Goal: Transaction & Acquisition: Subscribe to service/newsletter

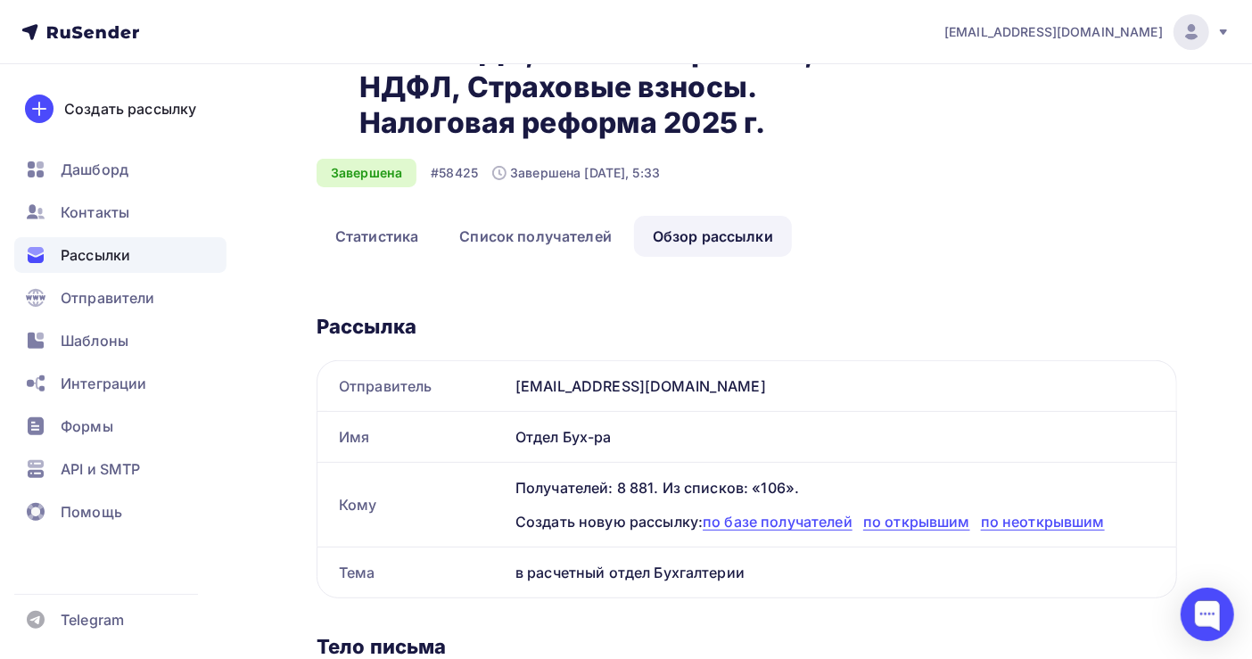
click at [115, 252] on span "Рассылки" at bounding box center [96, 254] width 70 height 21
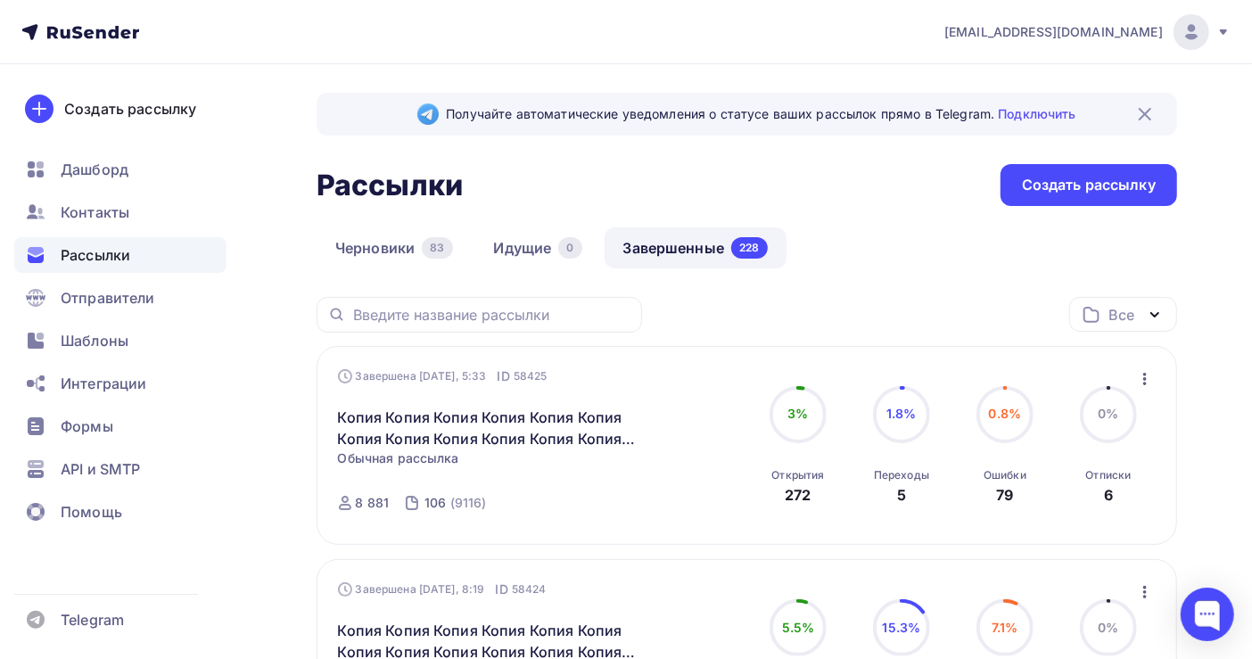
click at [680, 255] on link "Завершенные 228" at bounding box center [696, 247] width 182 height 41
click at [680, 242] on link "Завершенные 228" at bounding box center [696, 247] width 182 height 41
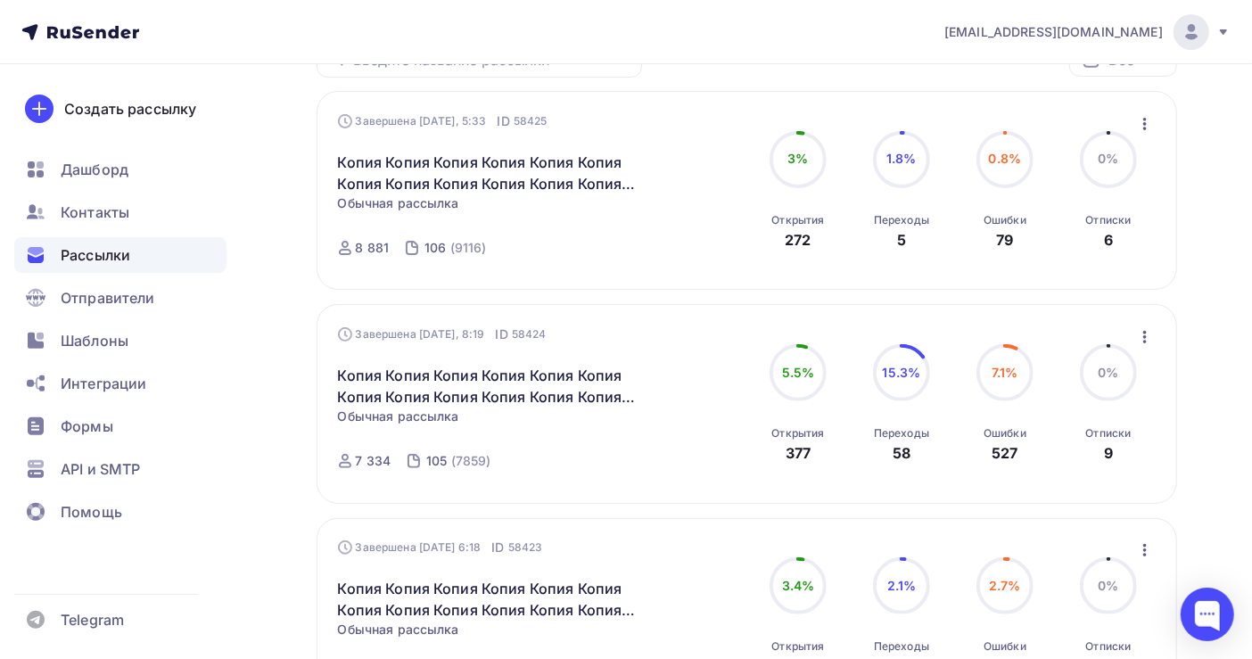
scroll to position [237, 0]
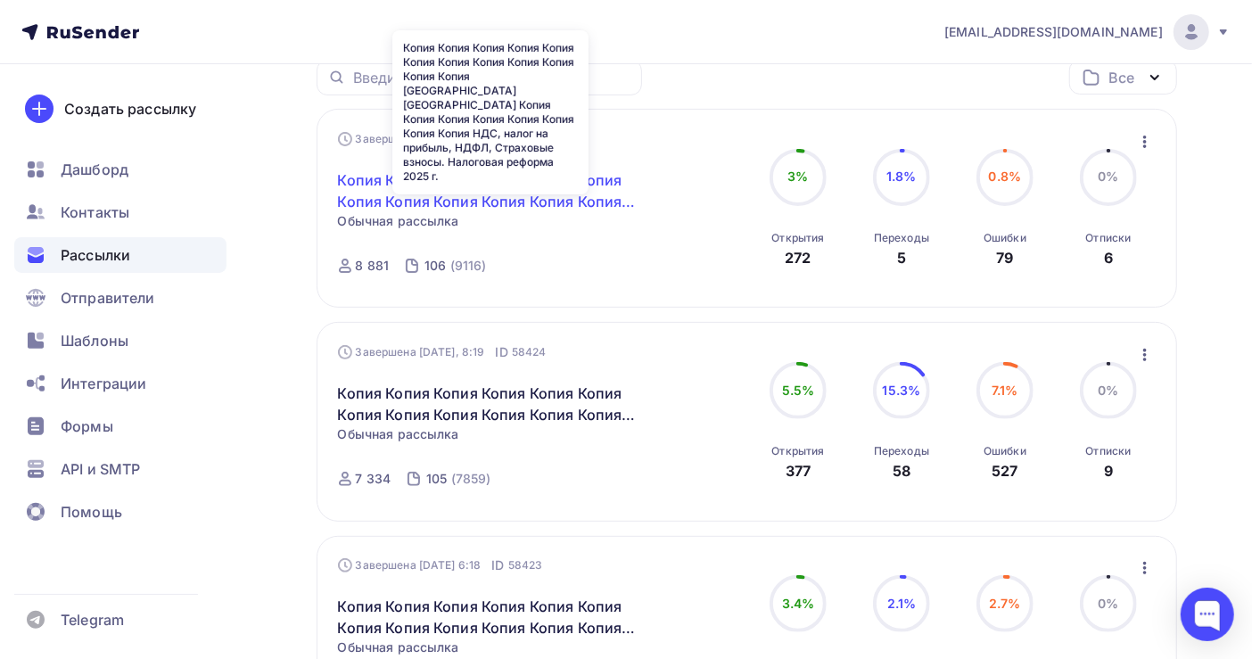
click at [479, 194] on link "Копия Копия Копия Копия Копия Копия Копия Копия Копия Копия Копия Копия [GEOGRA…" at bounding box center [491, 190] width 306 height 43
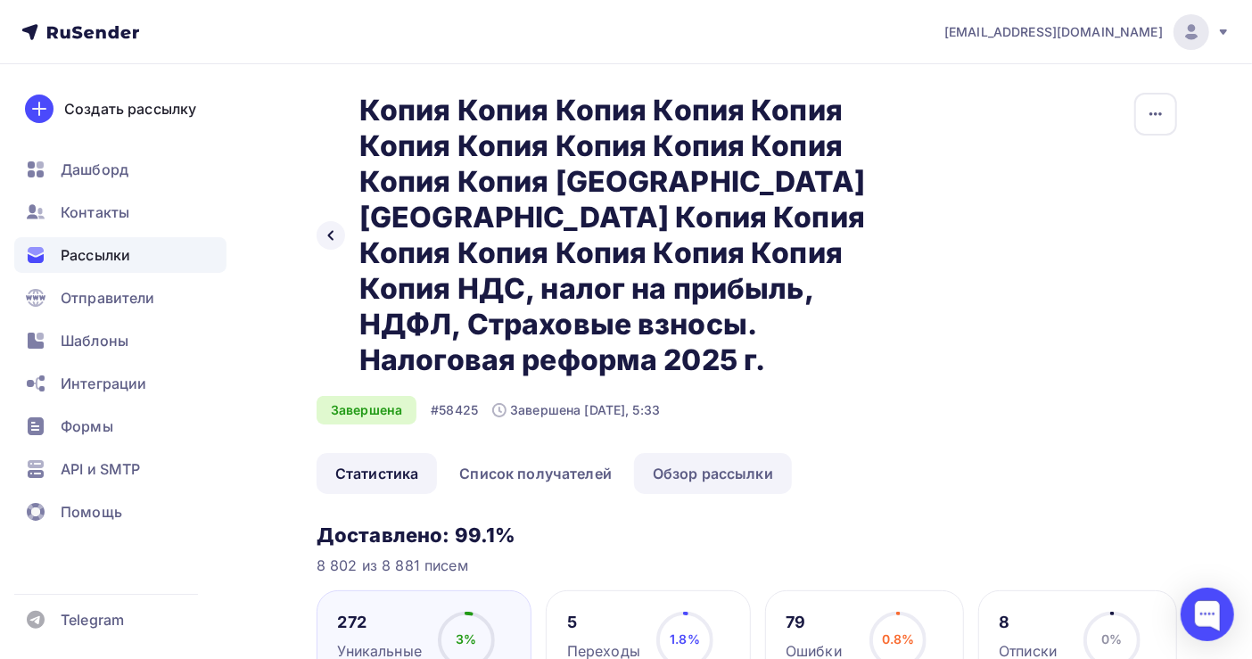
click at [727, 453] on link "Обзор рассылки" at bounding box center [713, 473] width 158 height 41
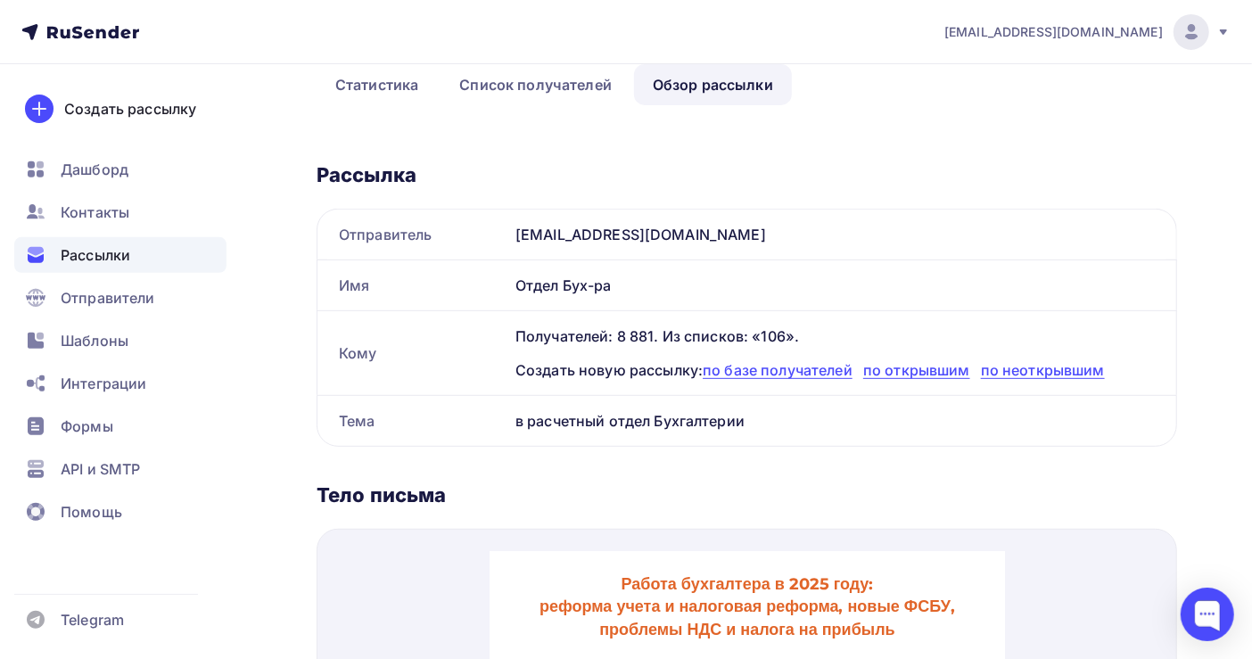
scroll to position [713, 0]
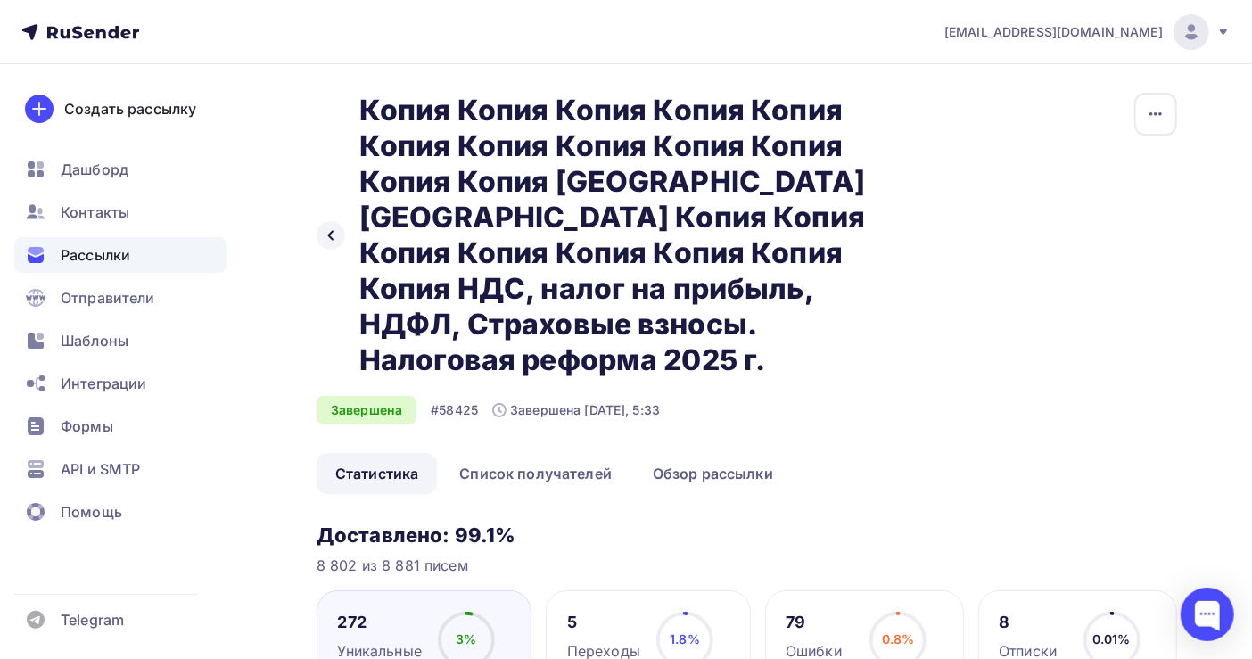
click at [87, 251] on span "Рассылки" at bounding box center [96, 254] width 70 height 21
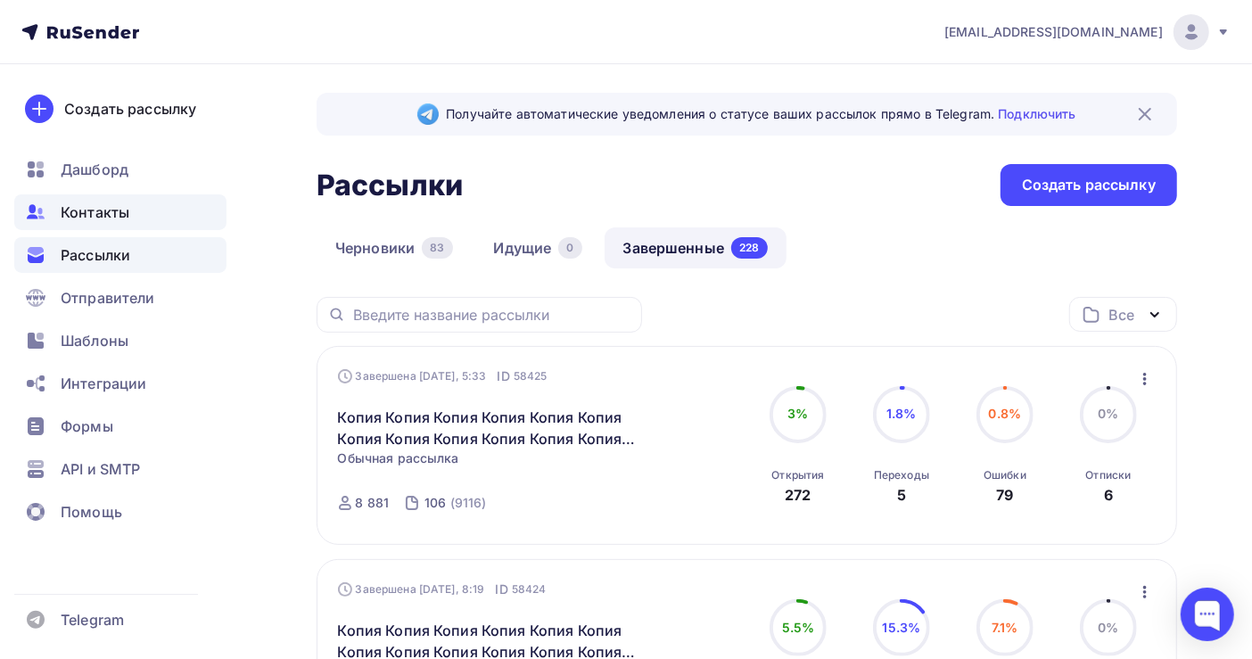
click at [101, 212] on span "Контакты" at bounding box center [95, 212] width 69 height 21
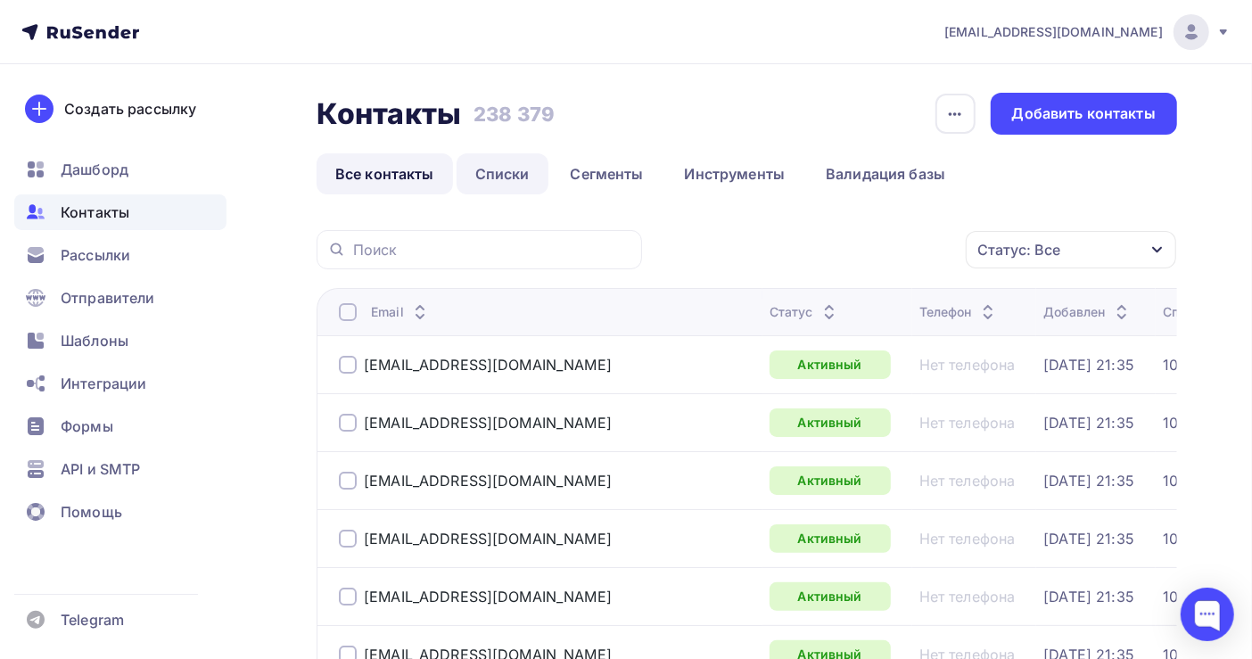
click at [505, 168] on link "Списки" at bounding box center [503, 173] width 92 height 41
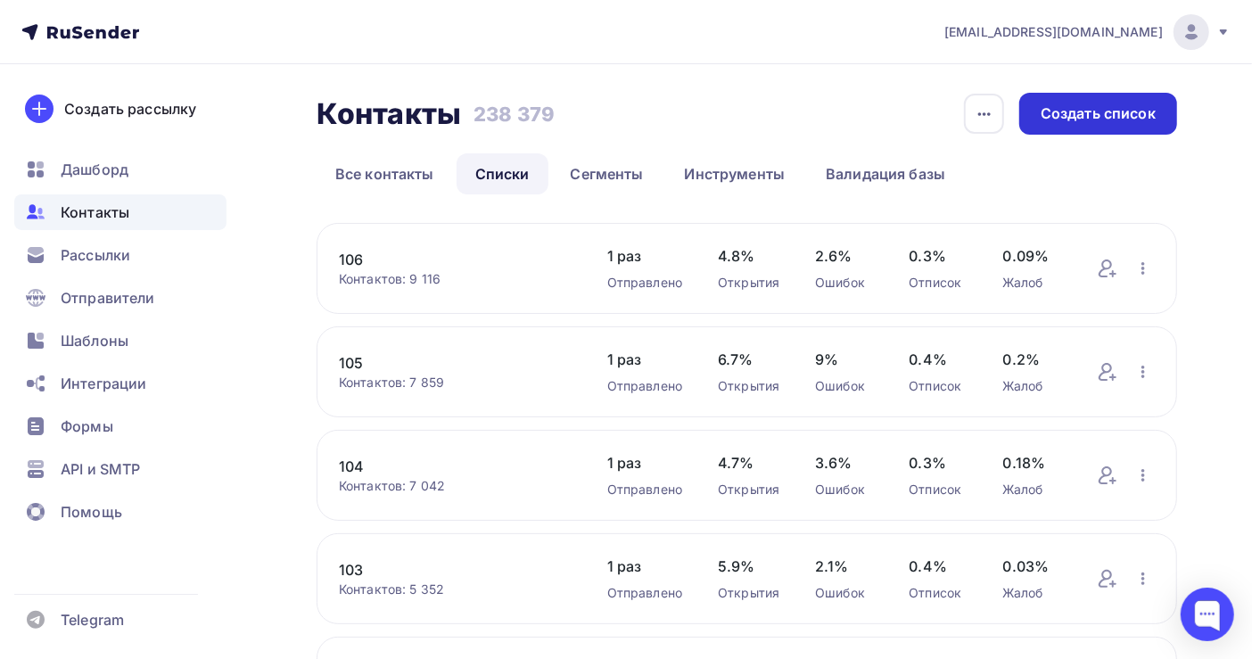
click at [1062, 112] on div "Создать список" at bounding box center [1098, 113] width 115 height 21
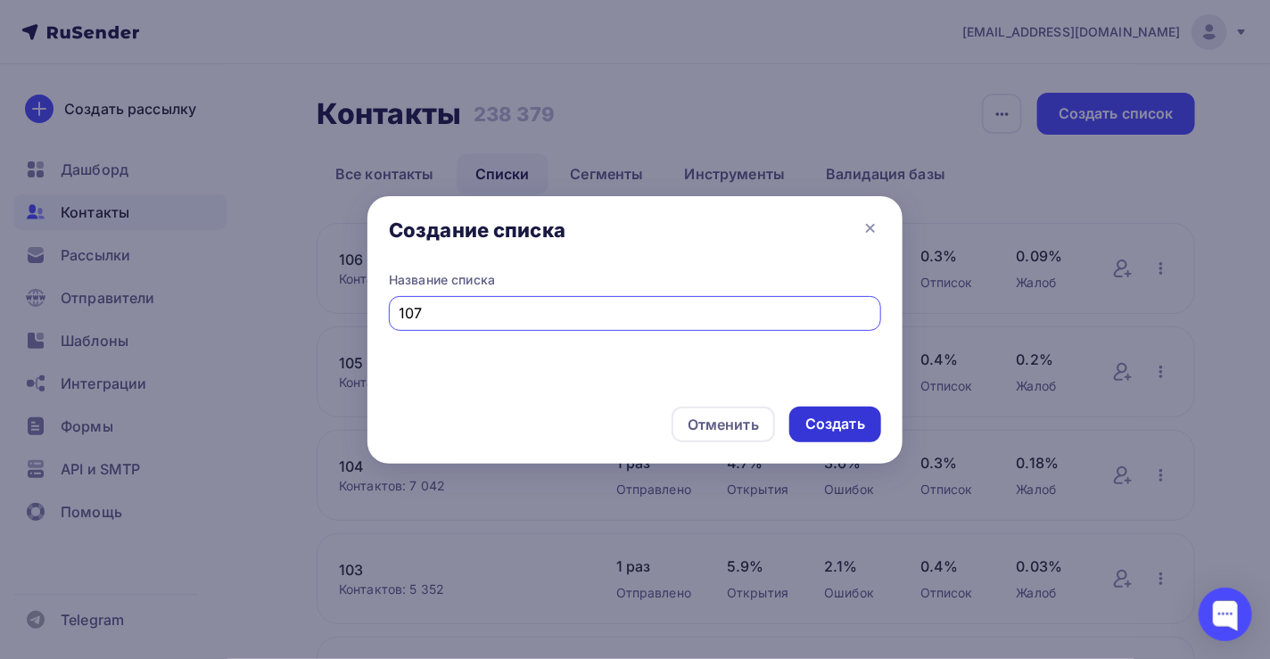
type input "107"
click at [820, 429] on div "Создать" at bounding box center [835, 424] width 60 height 21
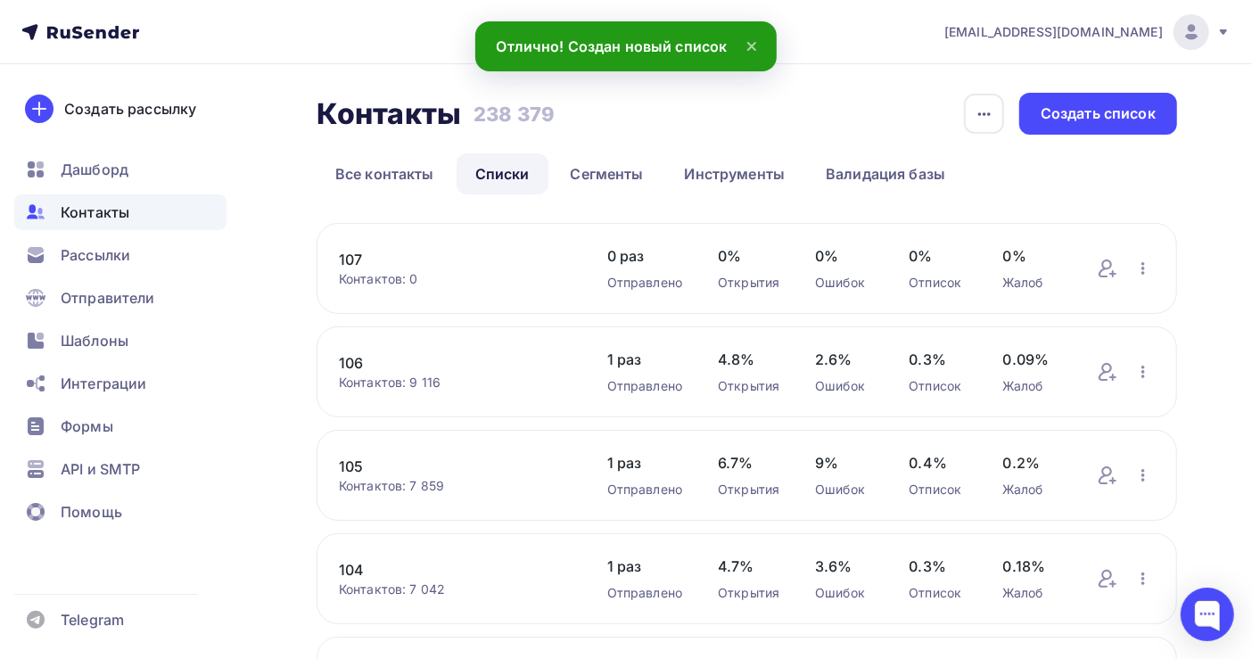
click at [350, 262] on link "107" at bounding box center [455, 259] width 233 height 21
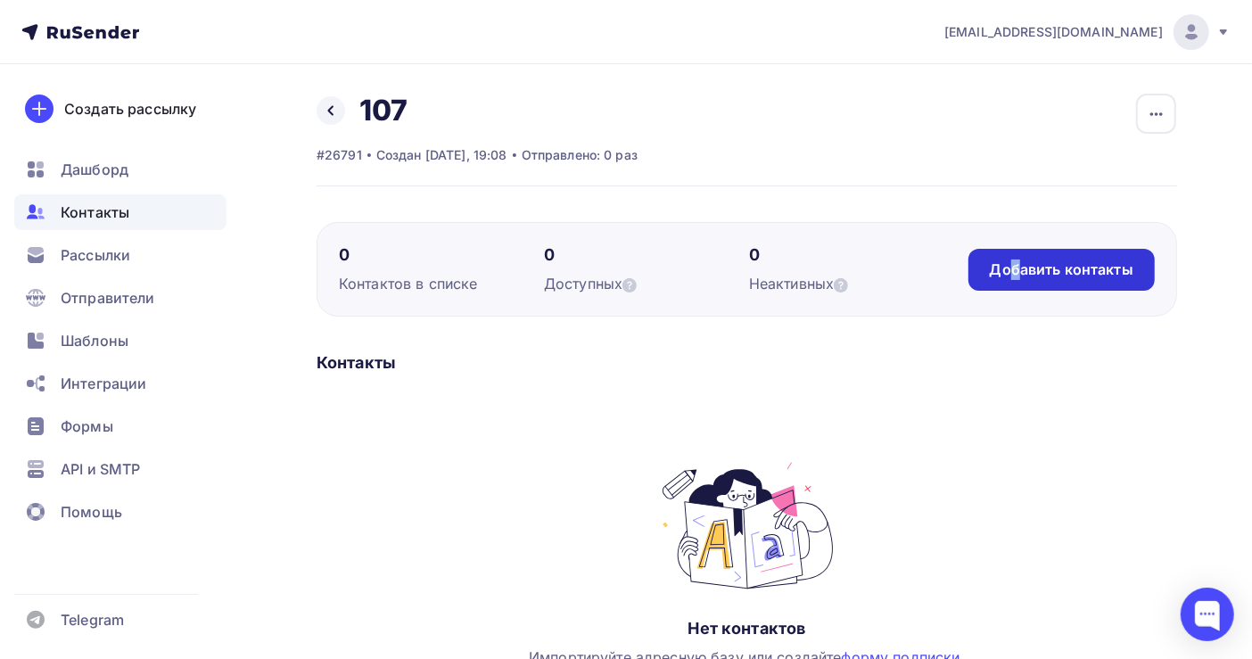
click at [1010, 260] on div "Добавить контакты" at bounding box center [1062, 270] width 144 height 21
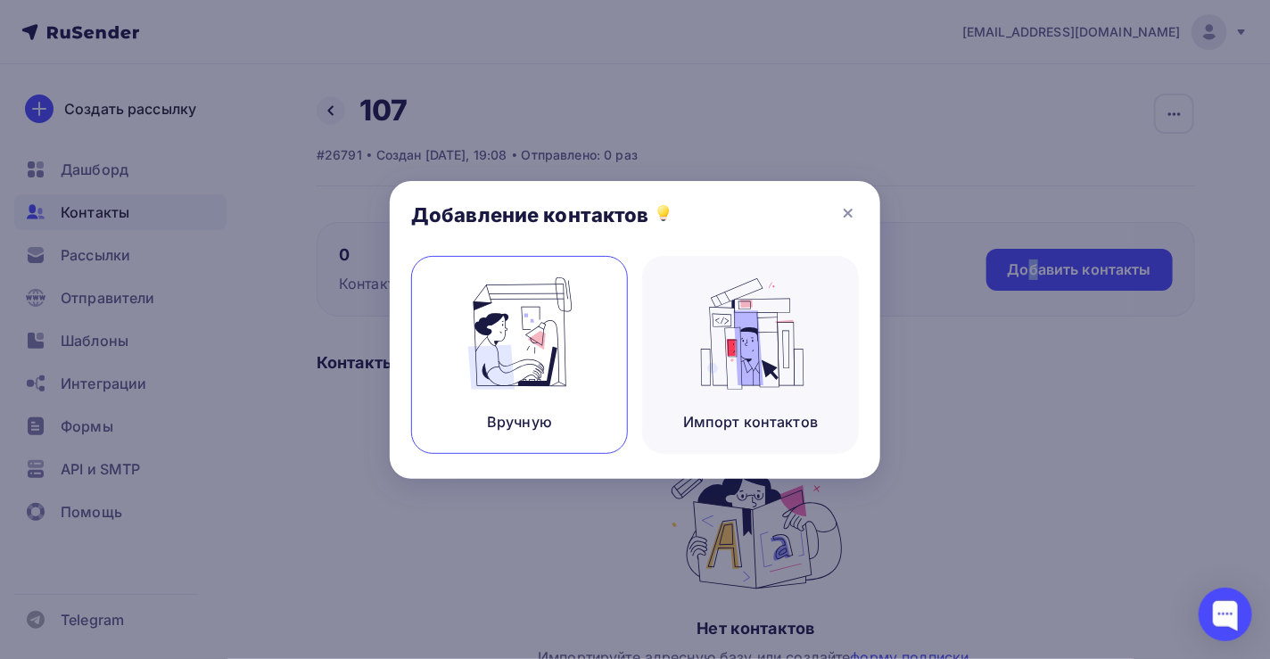
click at [536, 347] on img at bounding box center [520, 333] width 120 height 112
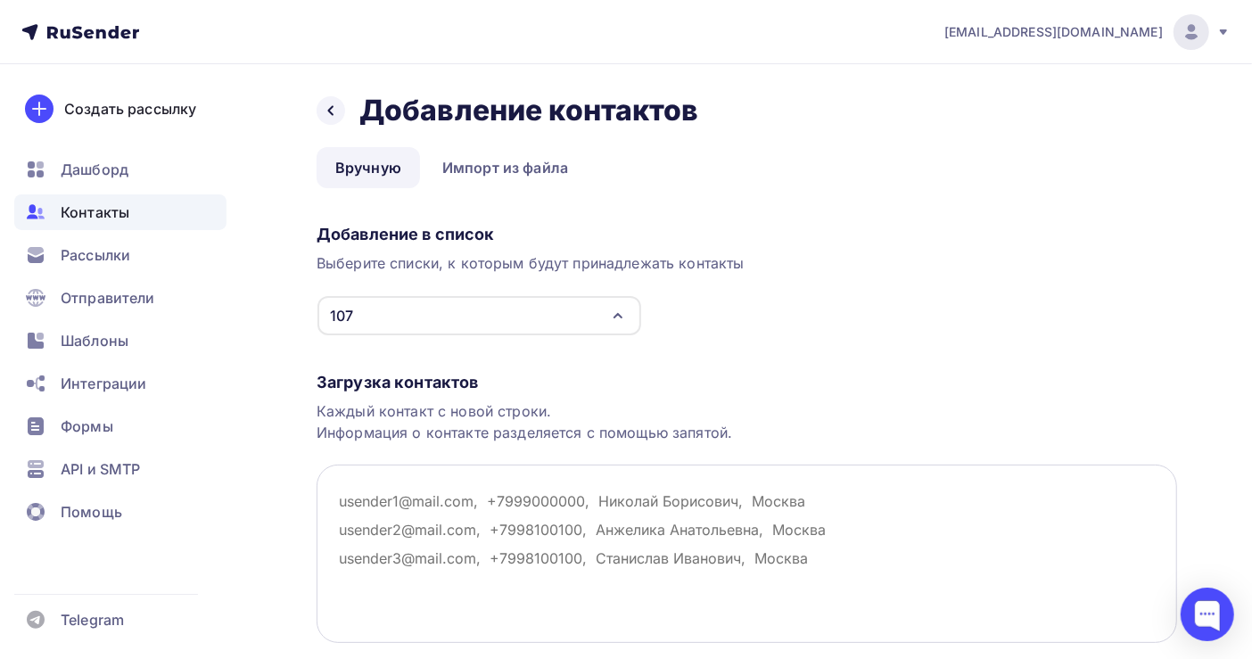
click at [346, 497] on textarea at bounding box center [747, 554] width 861 height 178
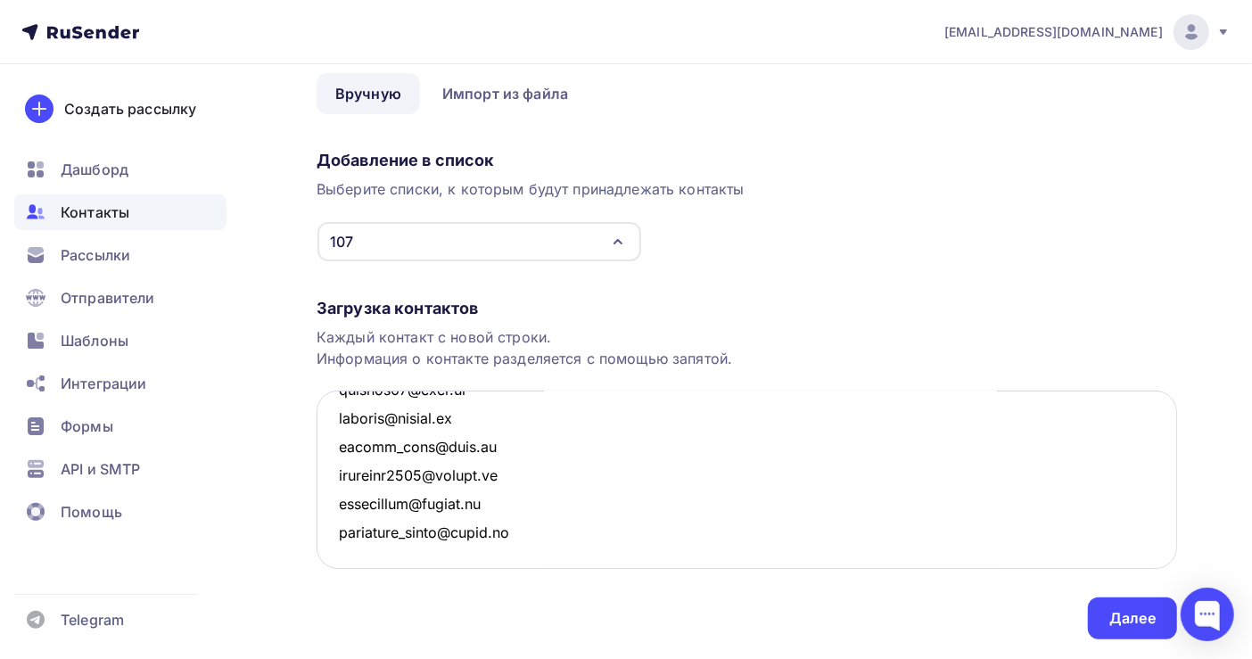
scroll to position [124, 0]
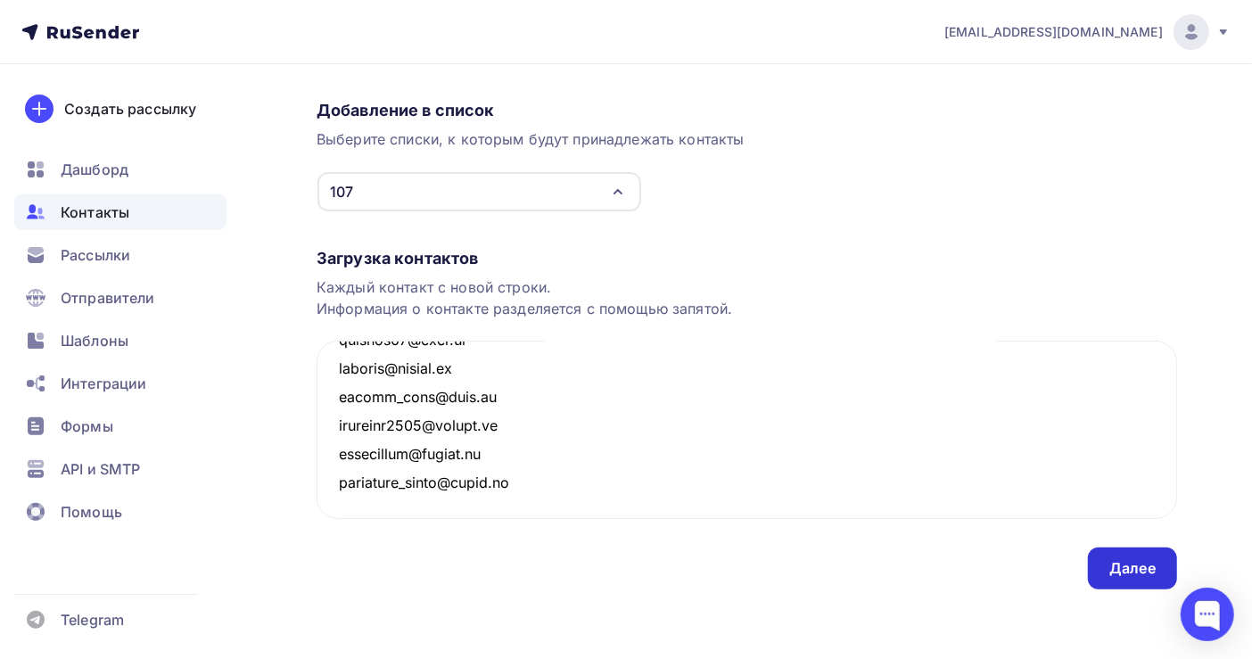
type textarea "[EMAIL_ADDRESS][DOMAIN_NAME] [EMAIL_ADDRESS][DOMAIN_NAME] [EMAIL_ADDRESS][DOMAI…"
click at [1121, 564] on div "Далее" at bounding box center [1132, 568] width 46 height 21
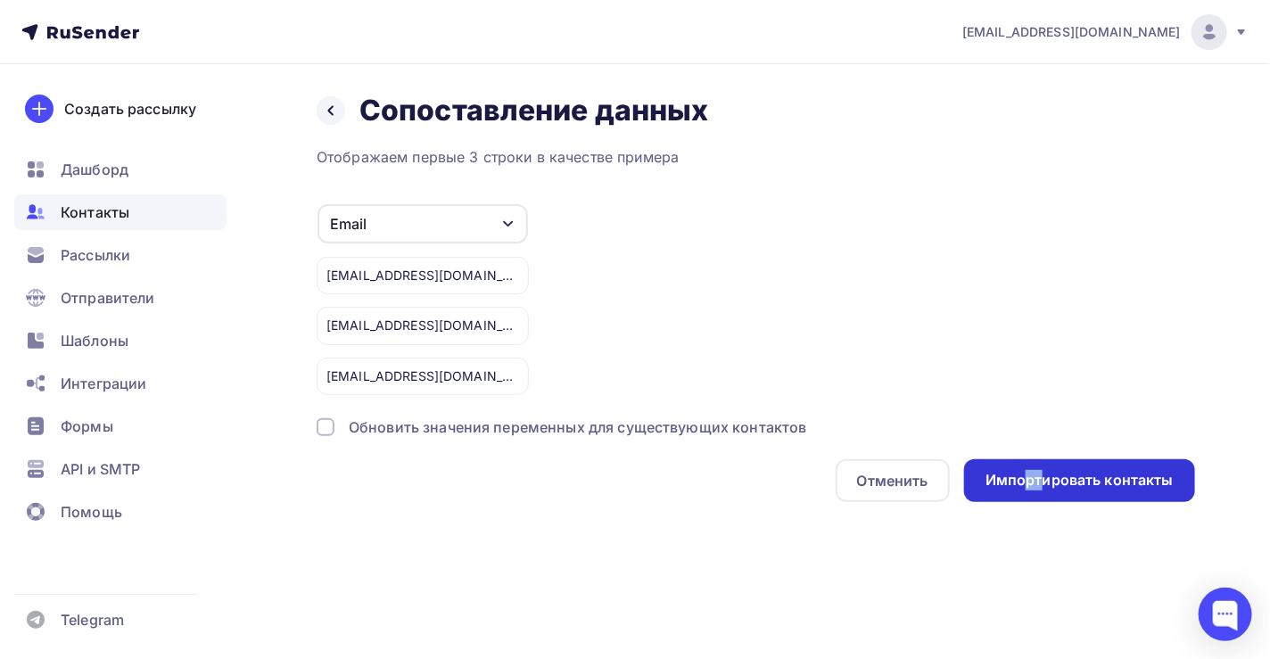
drag, startPoint x: 1042, startPoint y: 475, endPoint x: 1028, endPoint y: 483, distance: 15.6
click at [1028, 483] on div "Импортировать контакты" at bounding box center [1079, 480] width 188 height 21
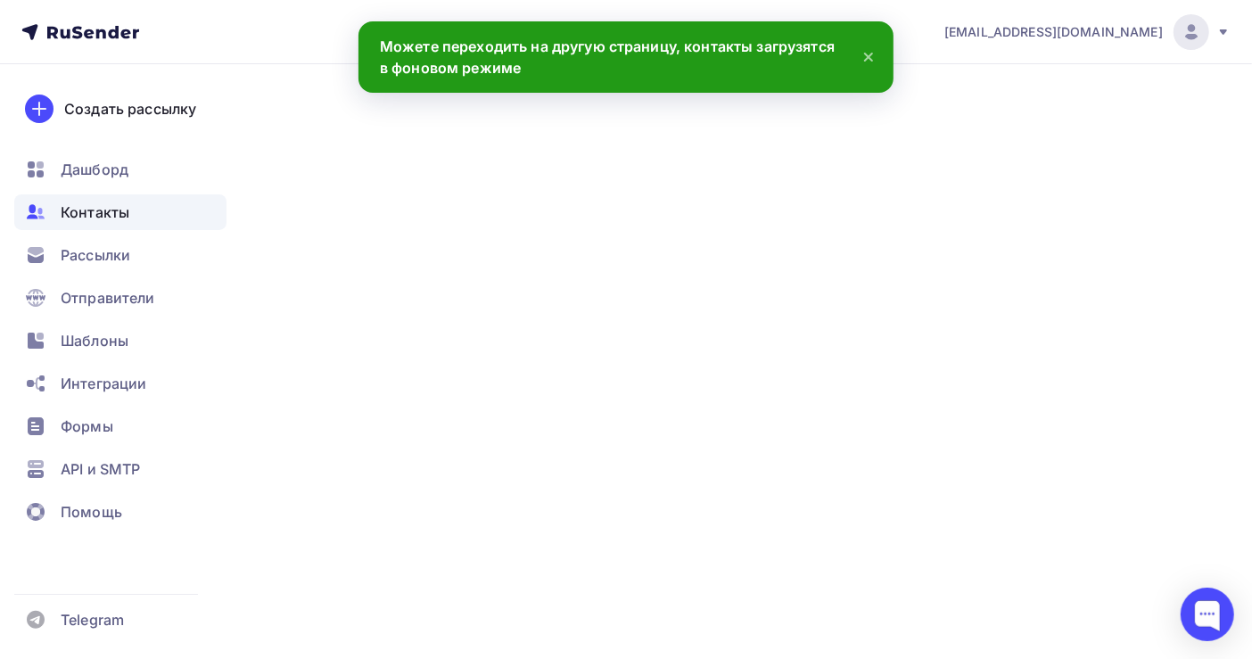
scroll to position [288526, 0]
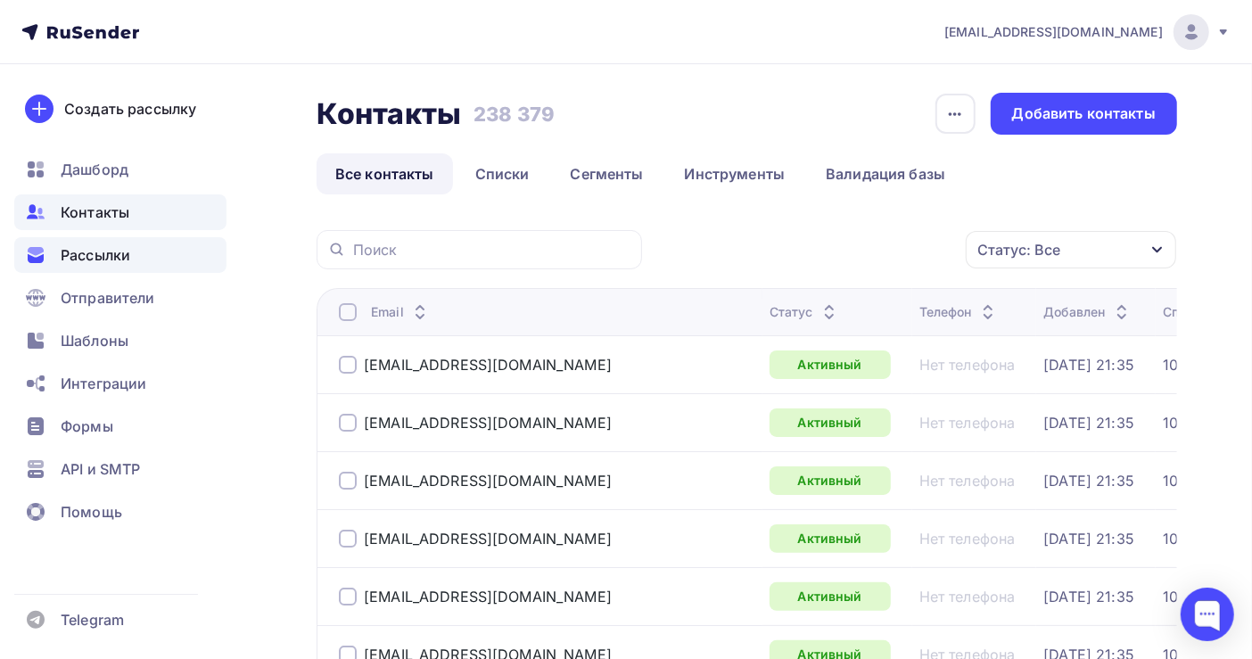
click at [119, 246] on span "Рассылки" at bounding box center [96, 254] width 70 height 21
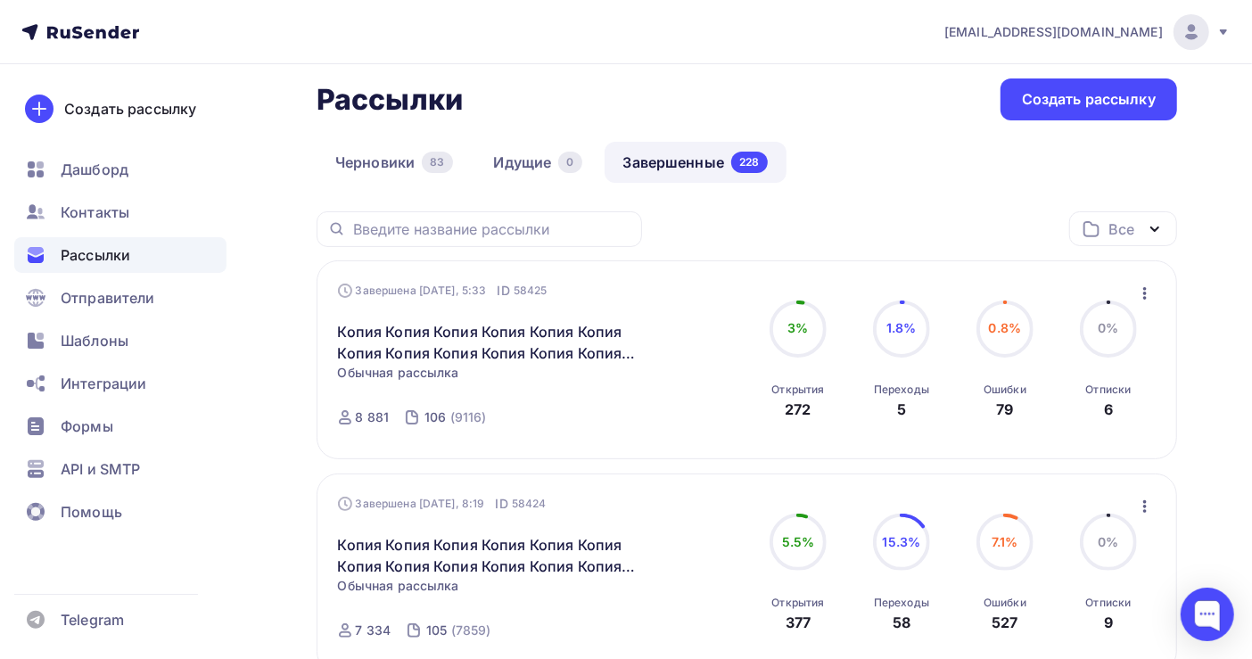
scroll to position [119, 0]
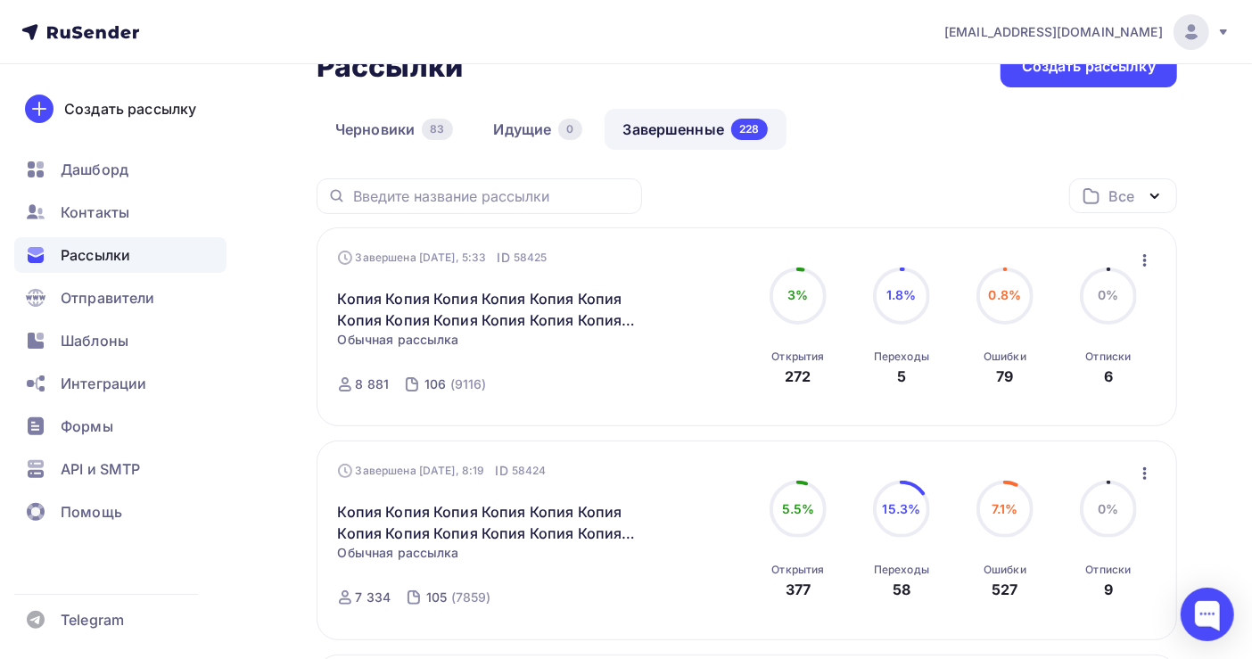
click at [1141, 259] on icon "button" at bounding box center [1144, 260] width 21 height 21
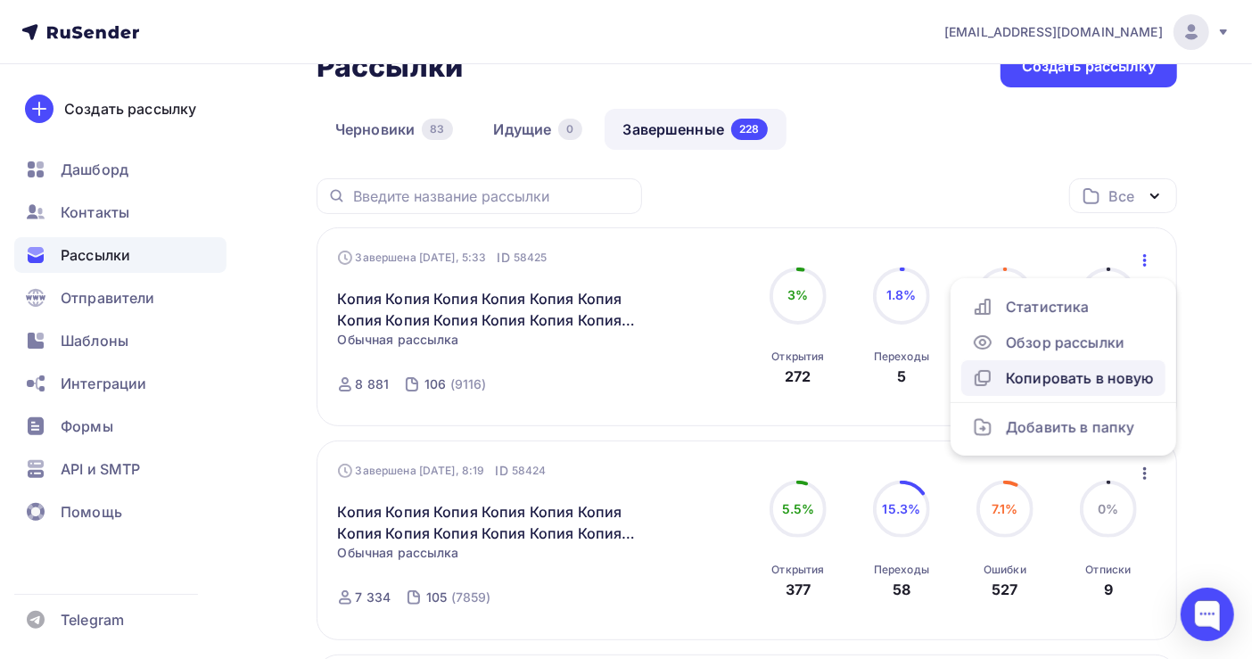
click at [1067, 375] on div "Копировать в новую" at bounding box center [1063, 377] width 183 height 21
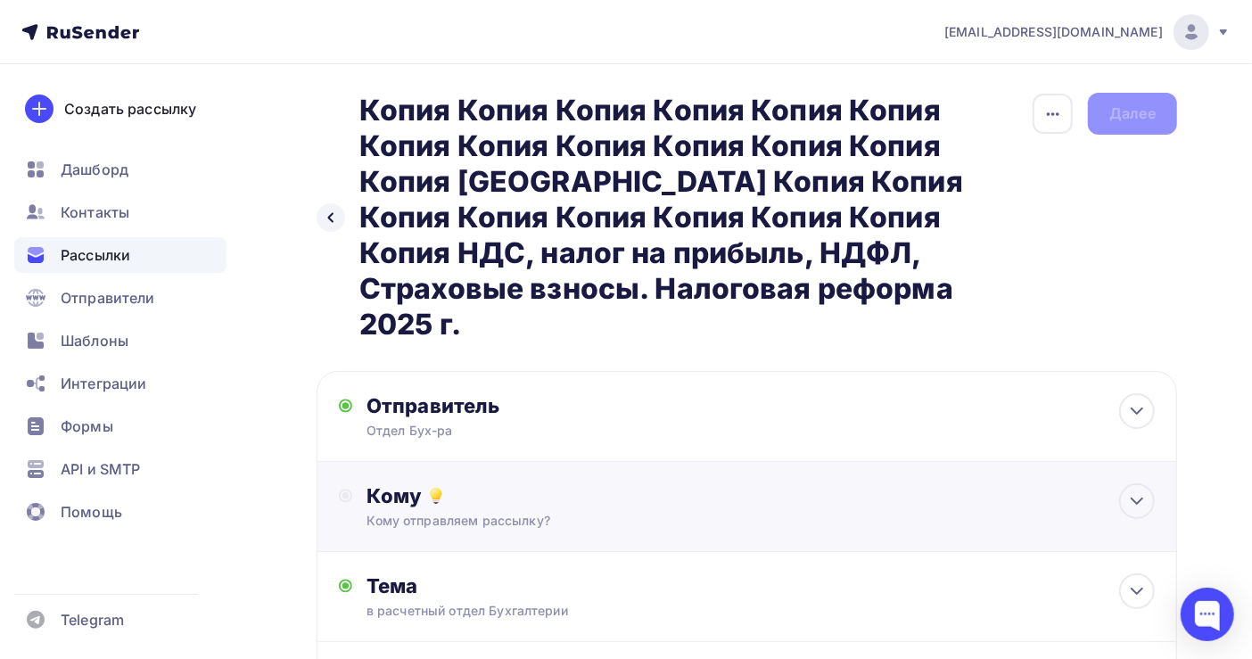
click at [463, 483] on div "Кому" at bounding box center [761, 495] width 788 height 25
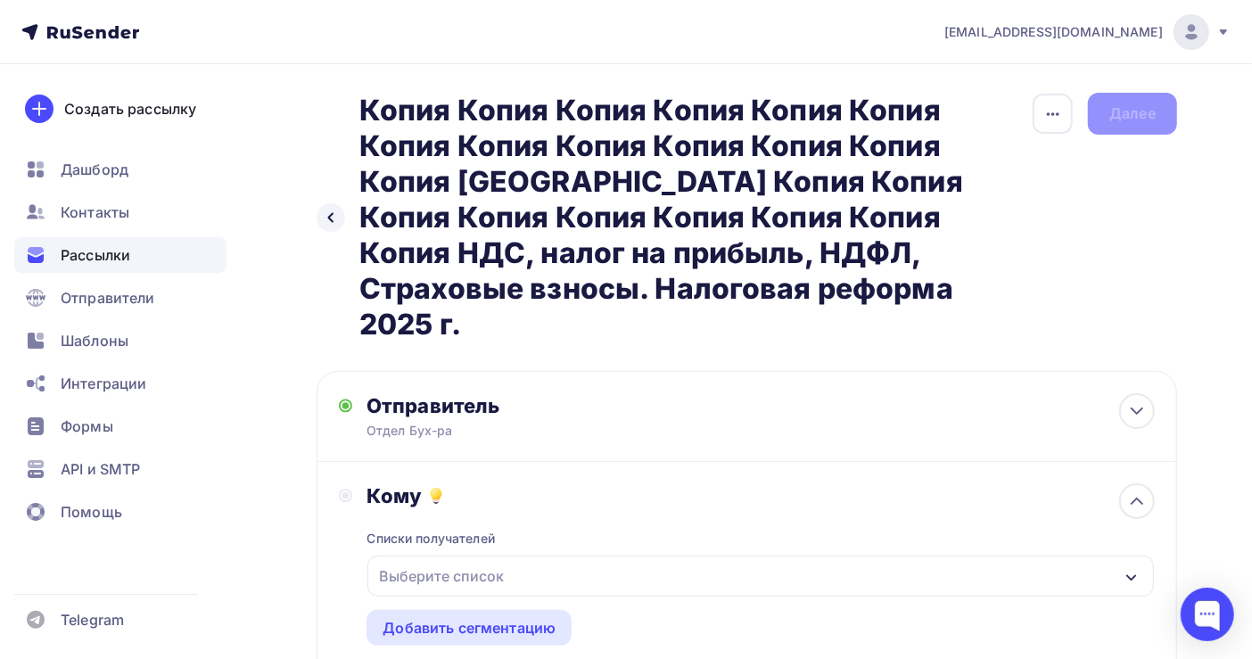
click at [452, 560] on div "Выберите список" at bounding box center [441, 576] width 139 height 32
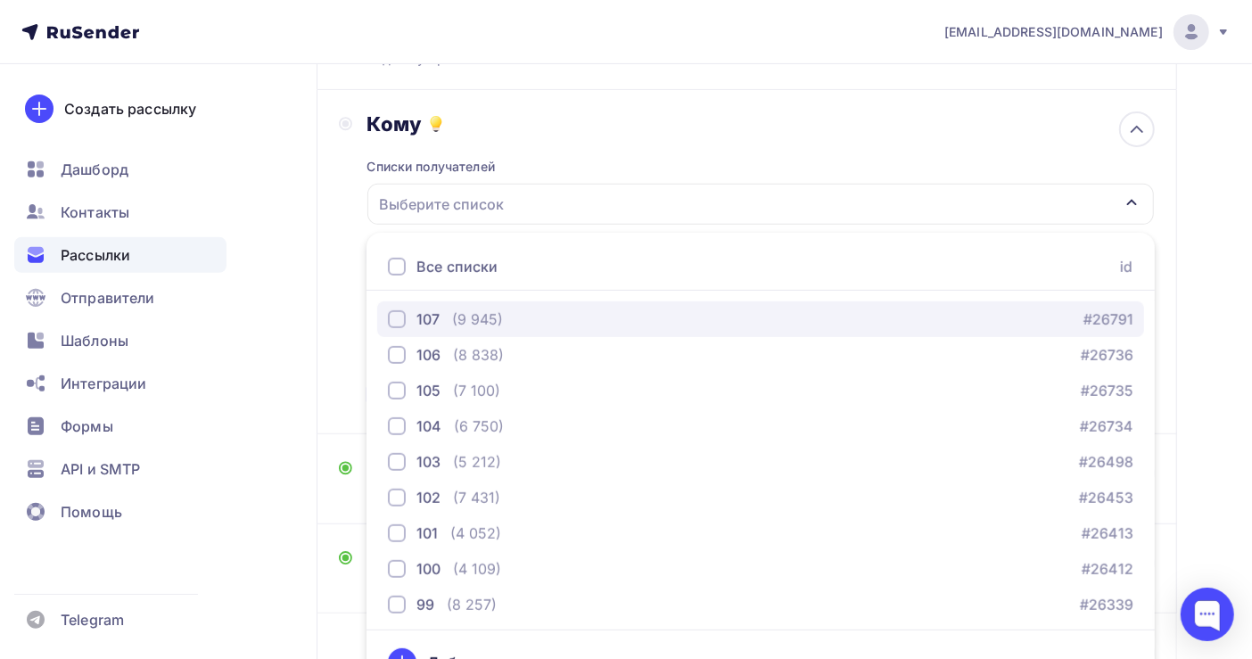
click at [509, 309] on div "107 (9 945) #26791" at bounding box center [761, 319] width 746 height 21
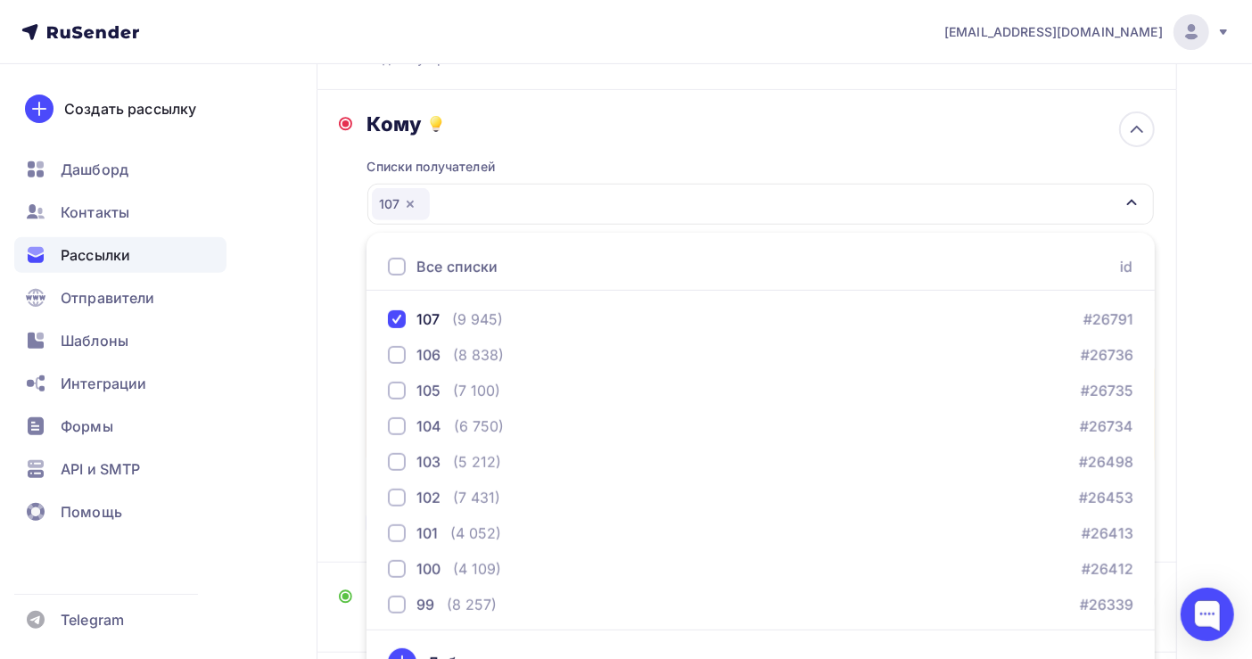
click at [1220, 357] on div "Назад Копия Копия Копия Копия Копия Копия Копия Копия Копия Копия Копия Копия К…" at bounding box center [626, 319] width 1252 height 1255
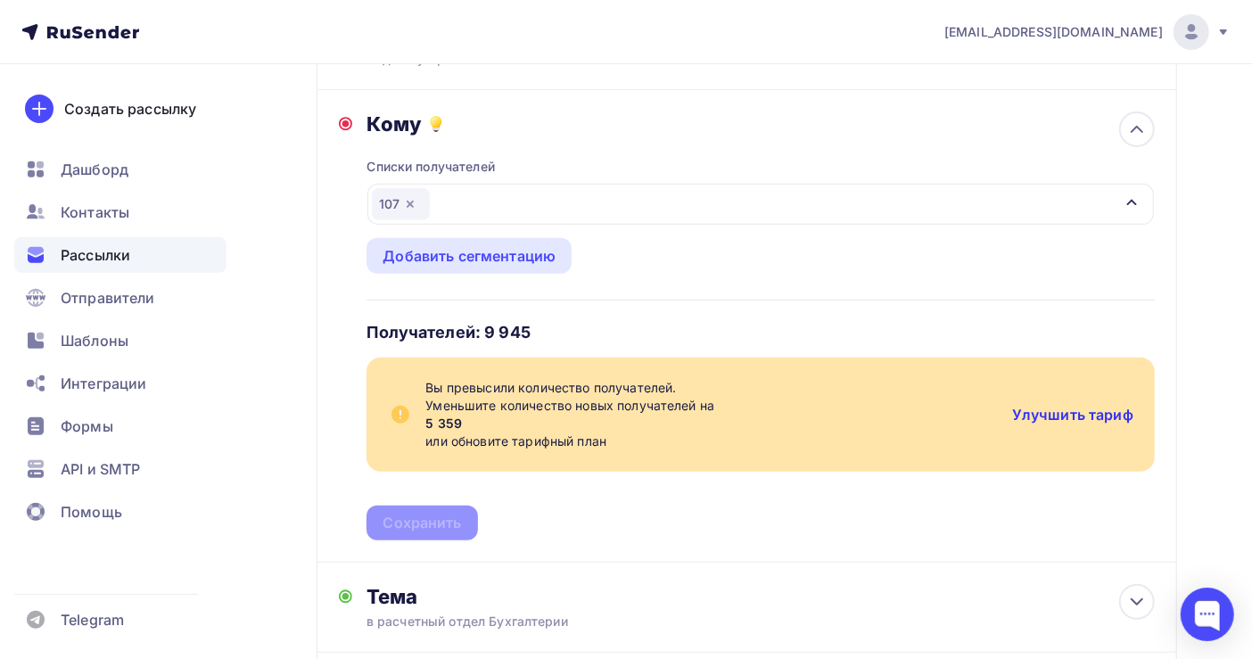
click at [1063, 406] on link "Улучшить тариф" at bounding box center [1072, 415] width 121 height 18
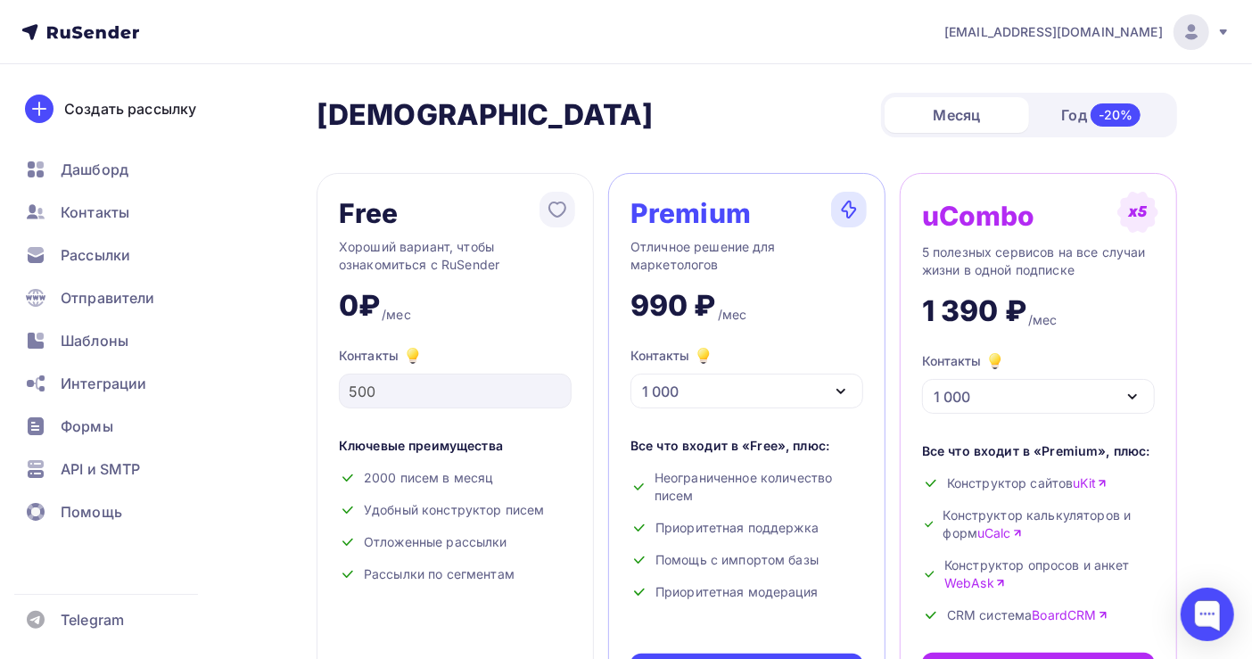
click at [1183, 30] on img at bounding box center [1191, 31] width 21 height 21
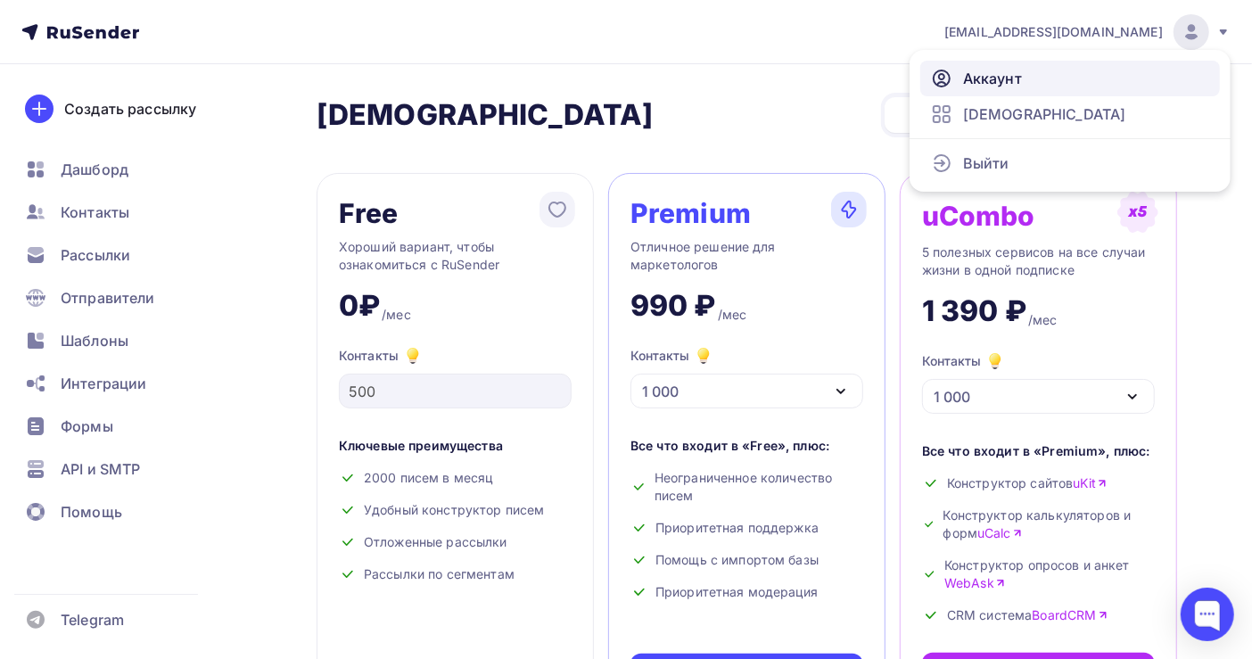
click at [999, 84] on span "Аккаунт" at bounding box center [992, 78] width 59 height 21
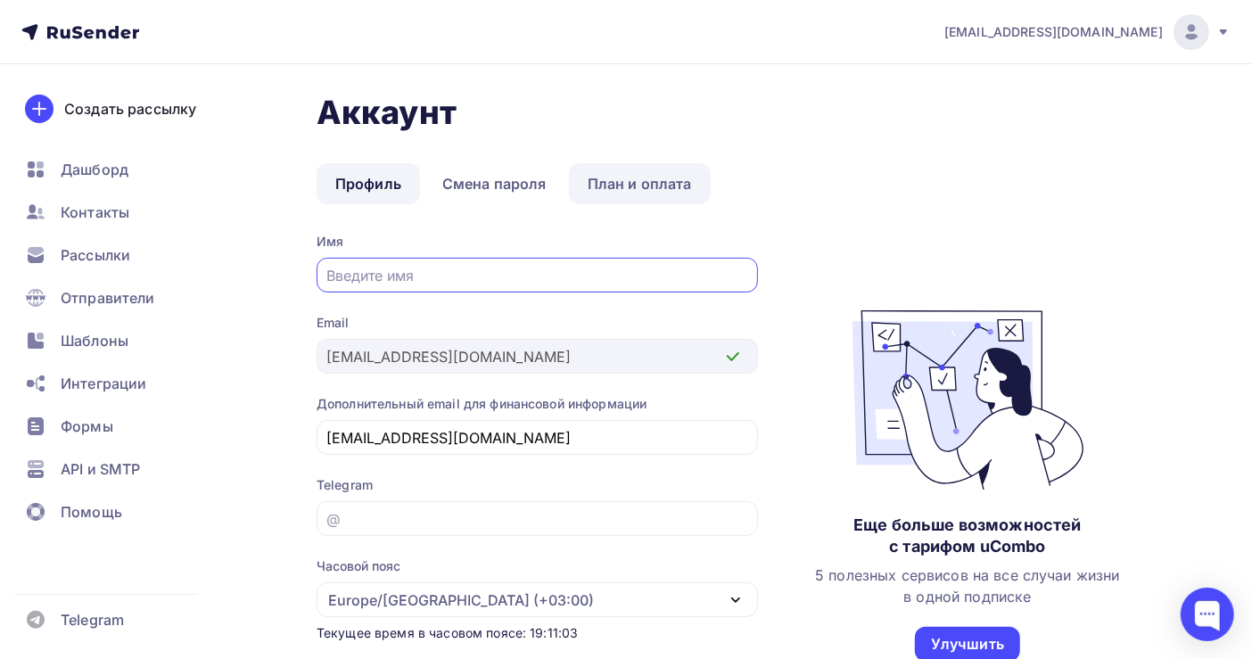
click at [631, 184] on link "План и оплата" at bounding box center [640, 183] width 142 height 41
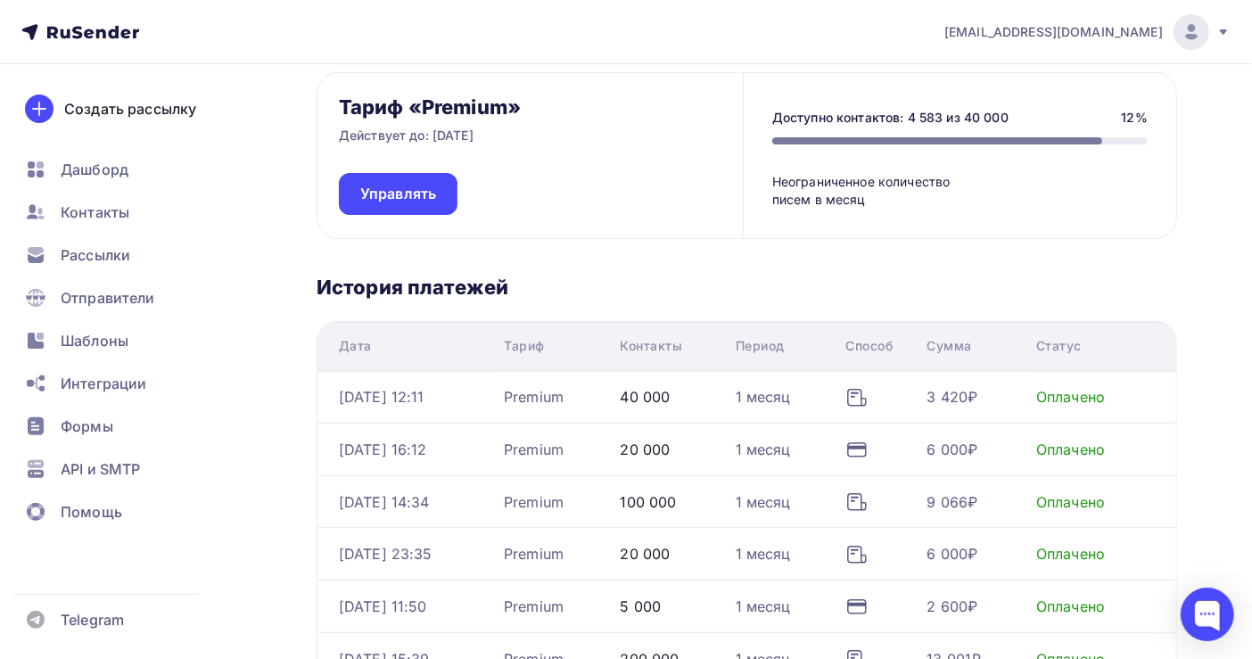
scroll to position [357, 0]
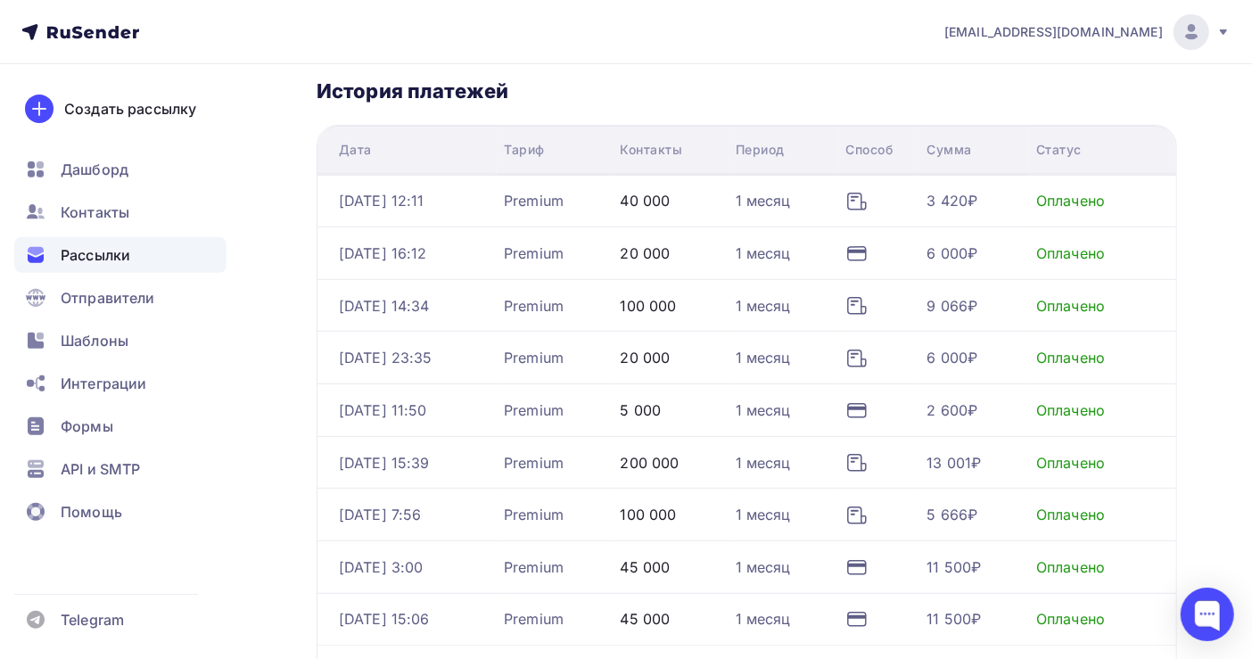
click at [104, 239] on div "Рассылки" at bounding box center [120, 255] width 212 height 36
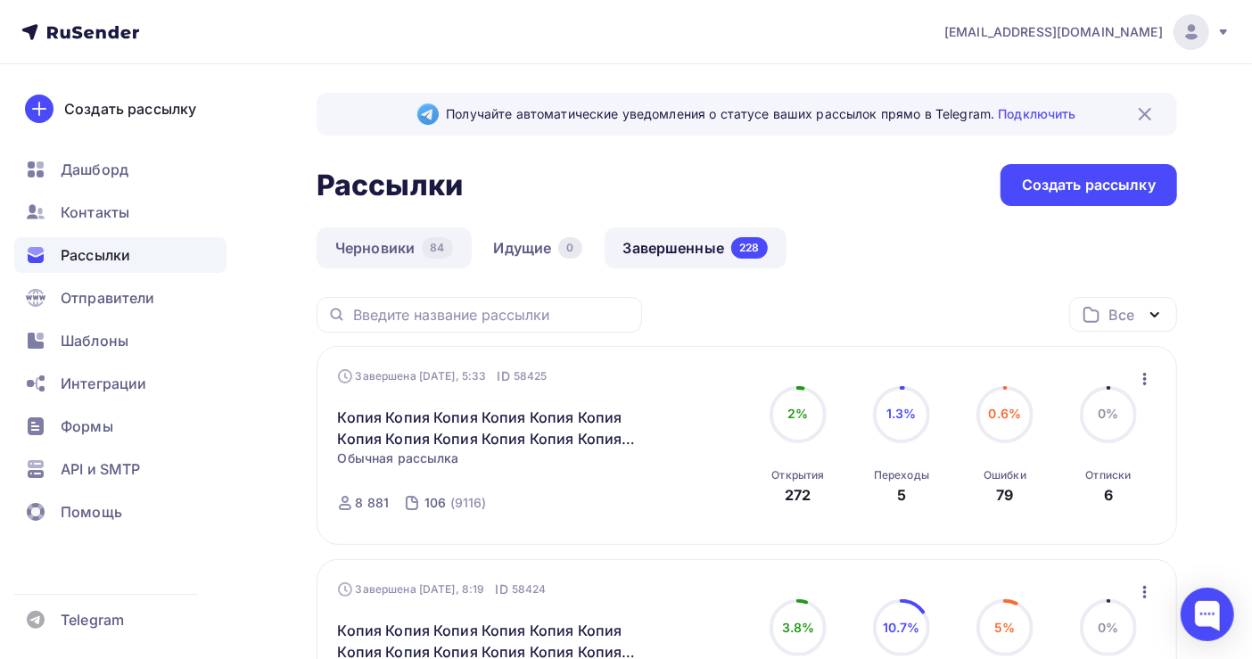
click at [383, 245] on link "Черновики 84" at bounding box center [394, 247] width 155 height 41
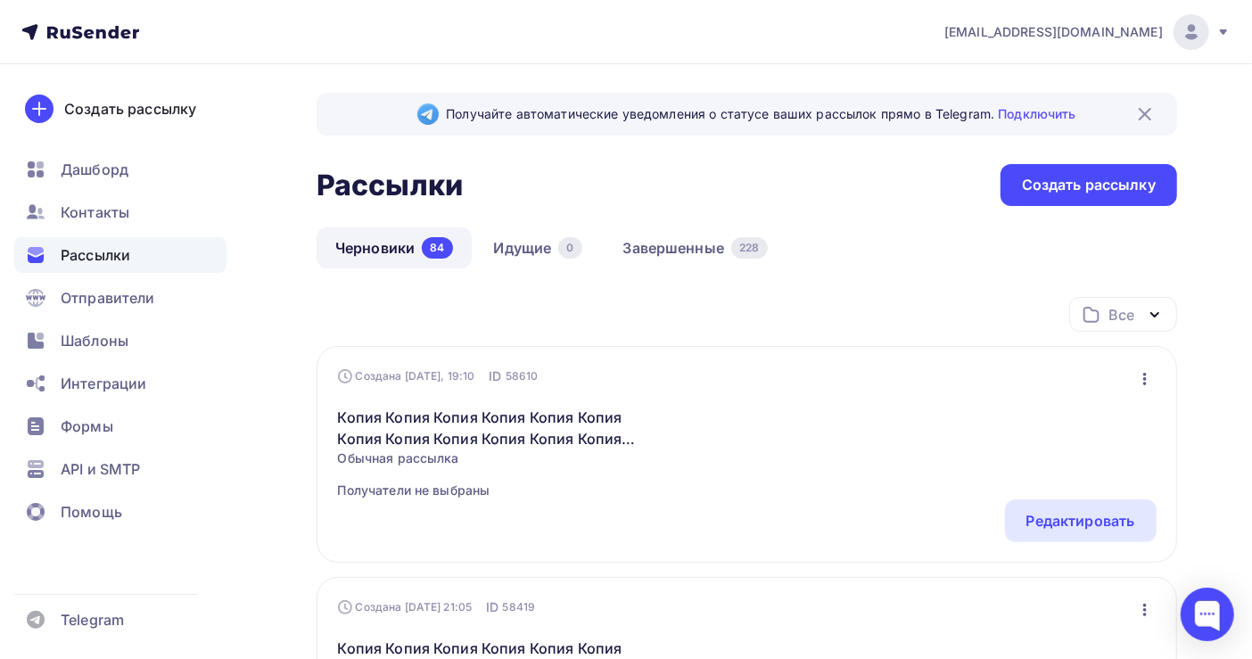
click at [1142, 377] on icon "button" at bounding box center [1144, 378] width 21 height 21
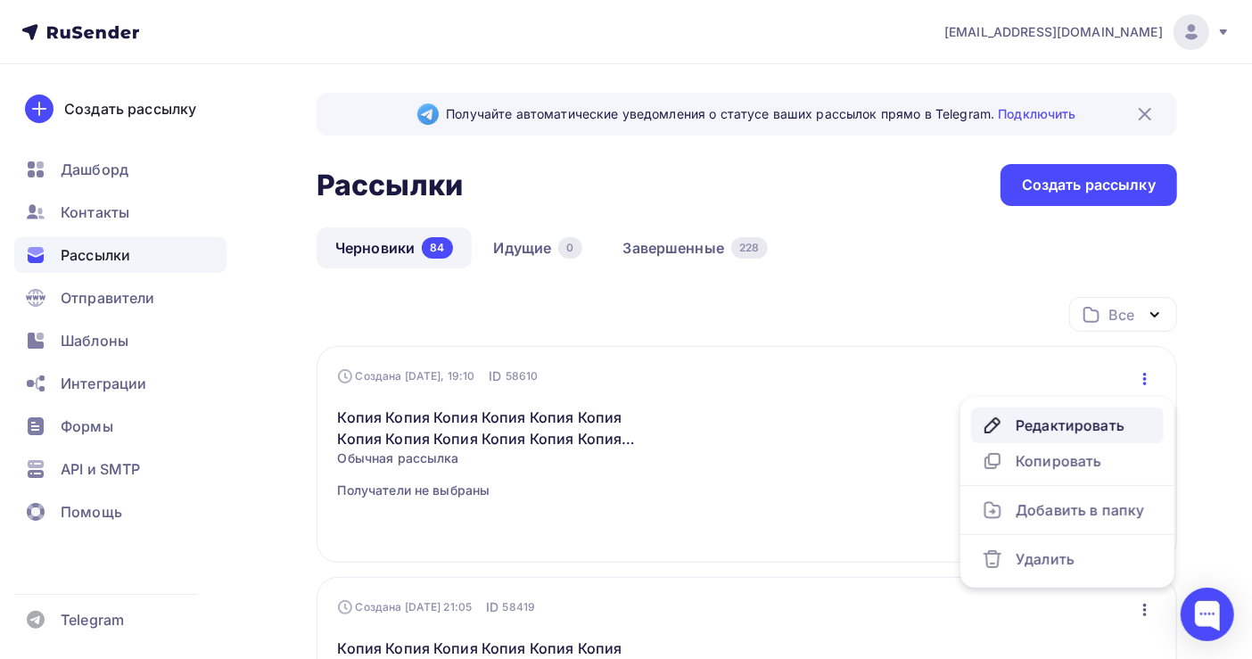
click at [1075, 426] on div "Редактировать" at bounding box center [1067, 425] width 171 height 21
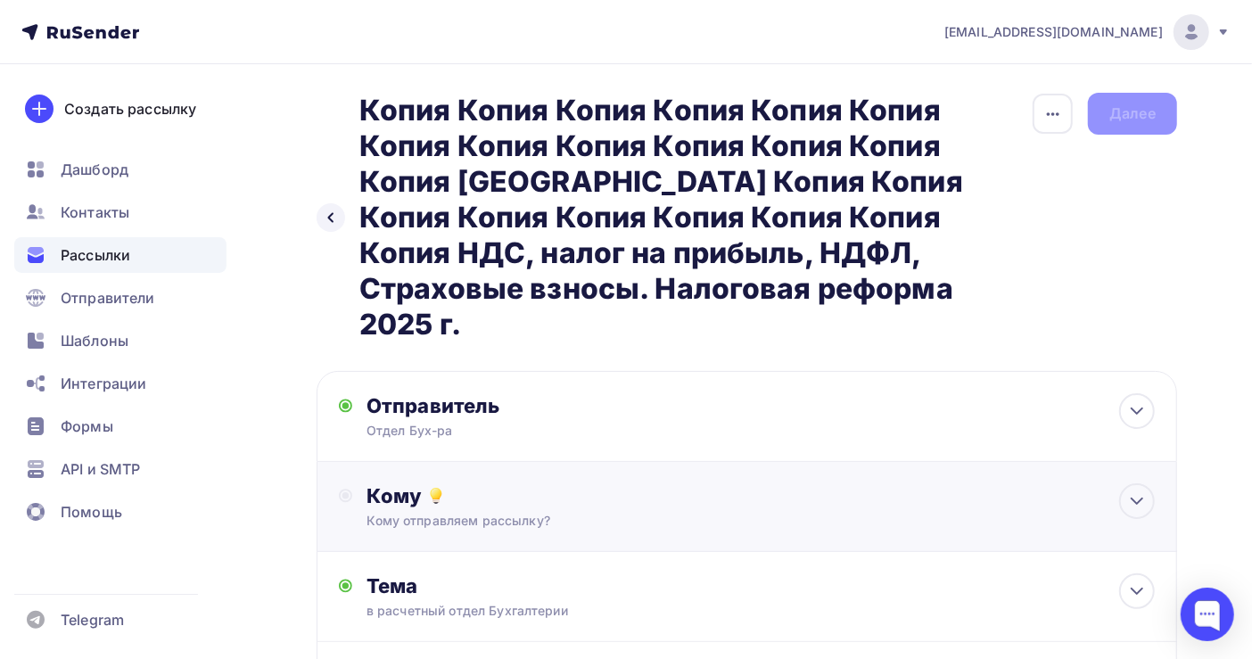
click at [622, 483] on div "Кому" at bounding box center [761, 495] width 788 height 25
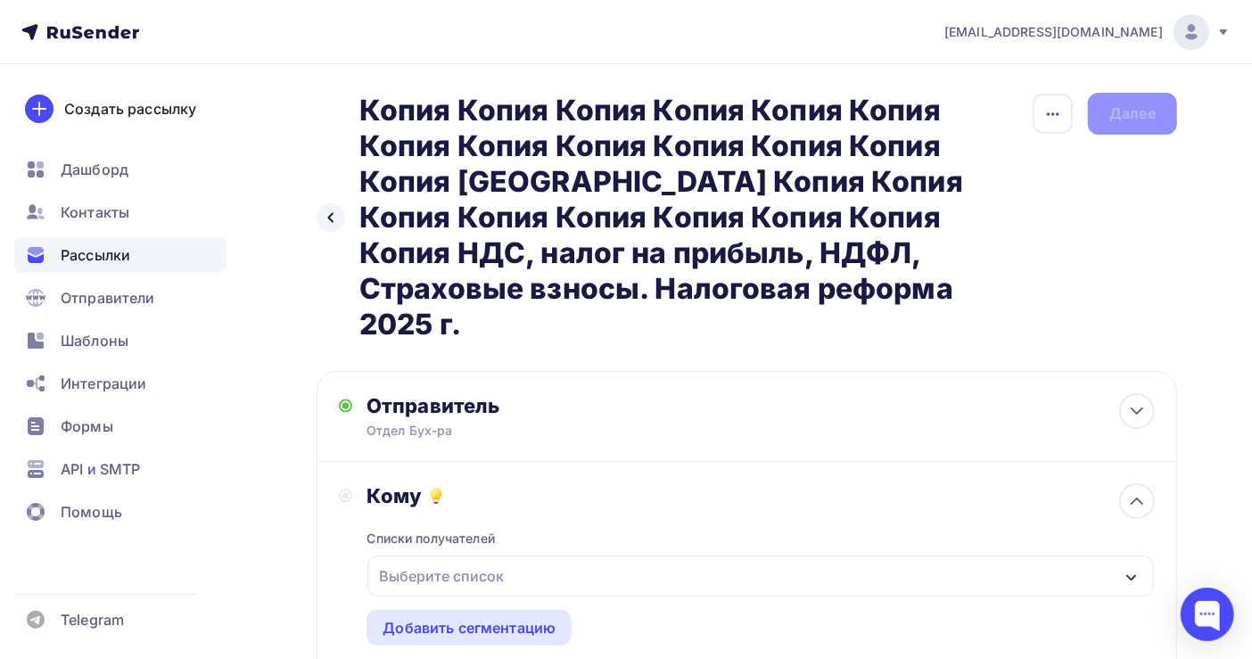
click at [573, 556] on div "Выберите список" at bounding box center [760, 576] width 787 height 41
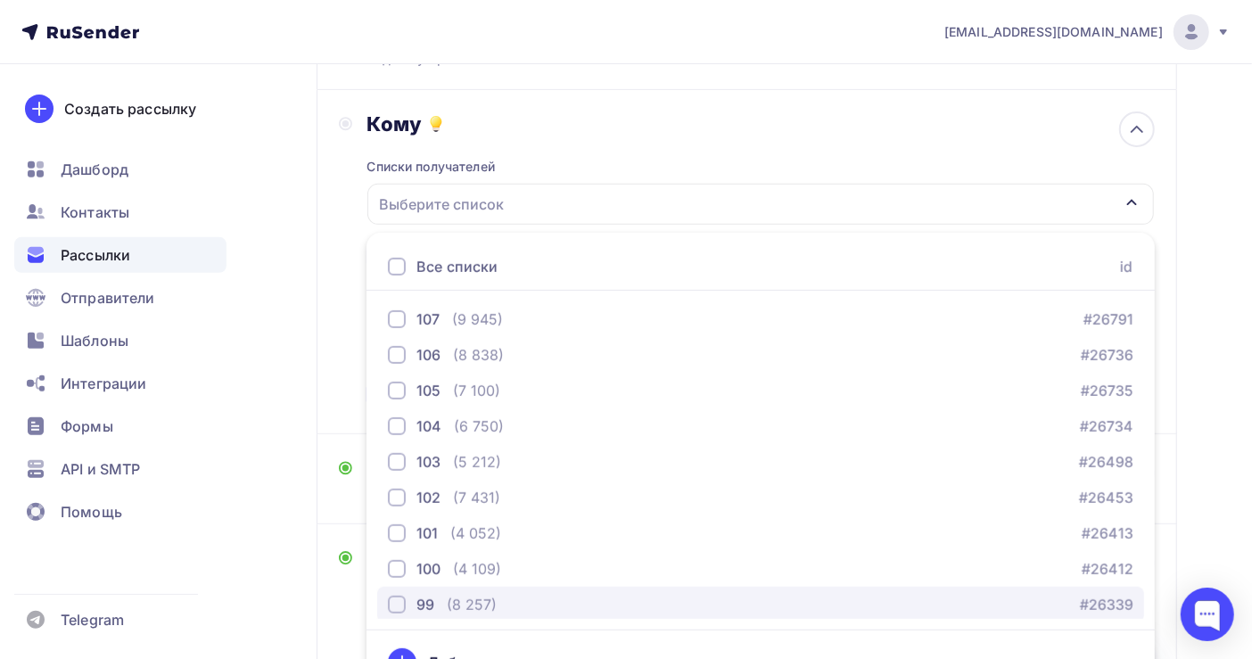
click at [396, 596] on div "button" at bounding box center [397, 605] width 18 height 18
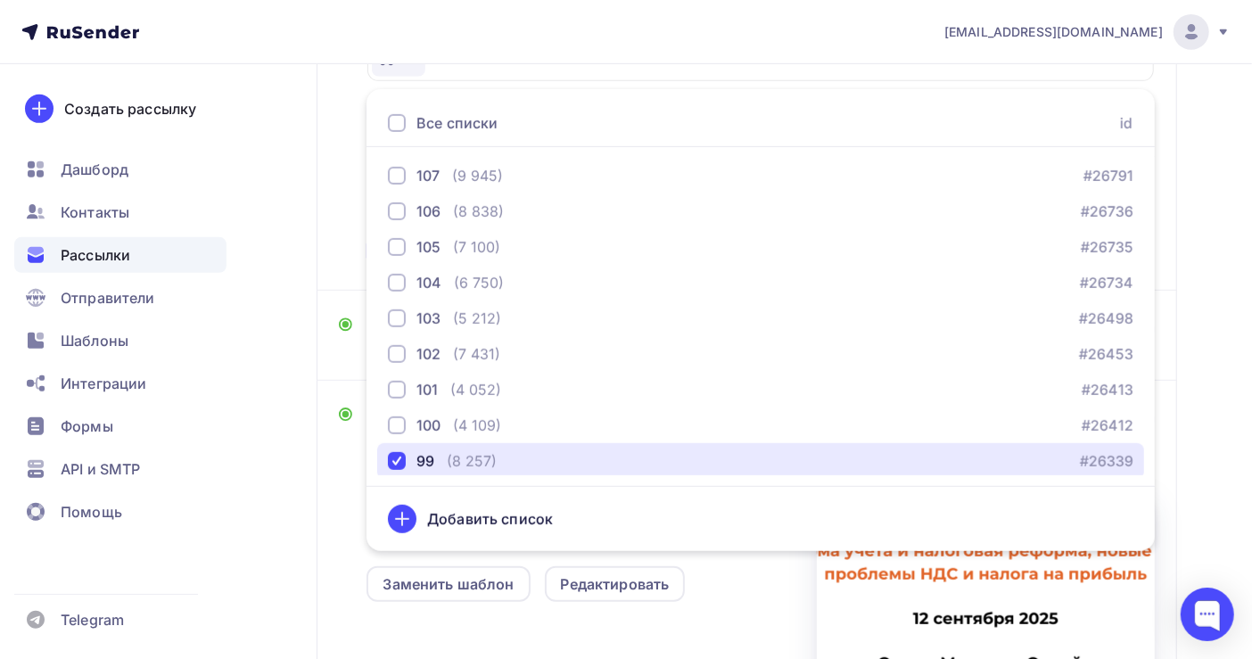
scroll to position [610, 0]
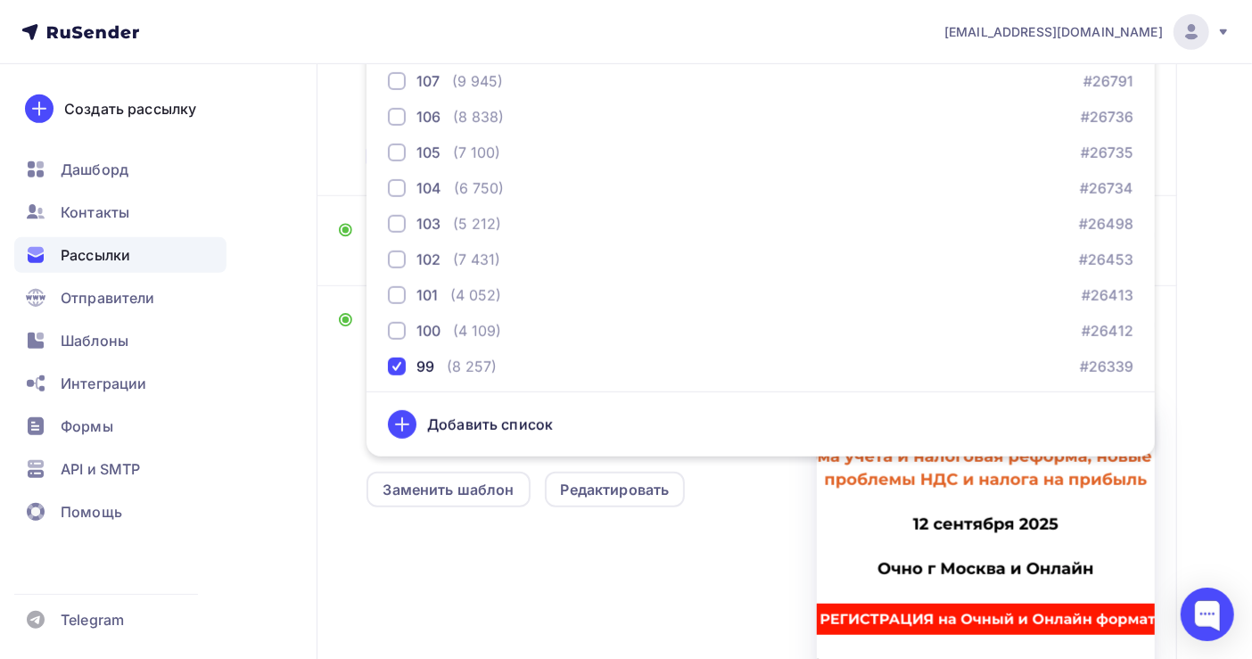
click at [1196, 326] on div "Назад Копия Копия Копия Копия Копия Копия Копия Копия Копия Копия Копия Копия К…" at bounding box center [626, 169] width 1252 height 1431
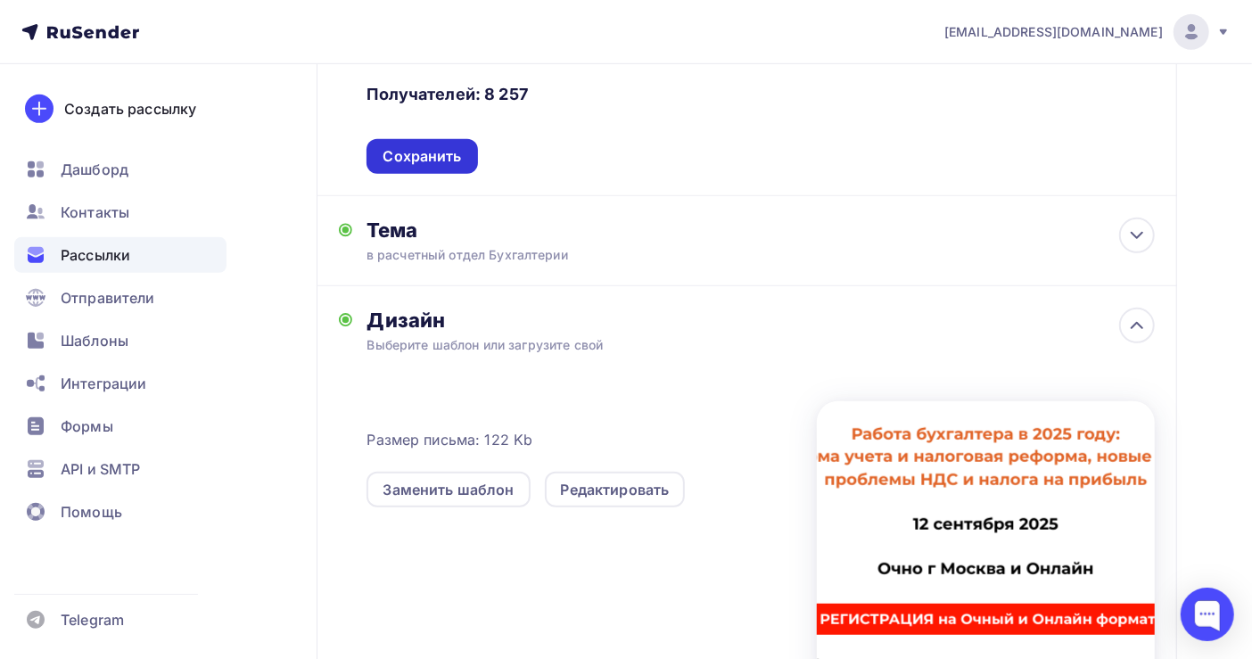
click at [400, 146] on div "Сохранить" at bounding box center [422, 156] width 78 height 21
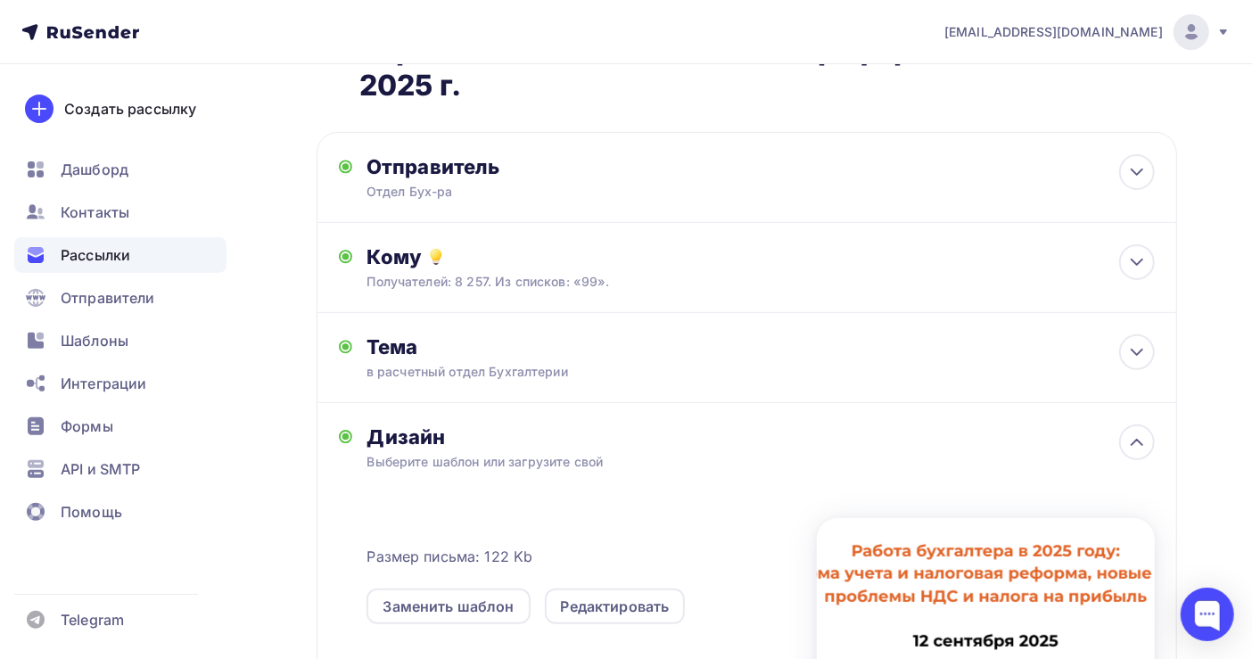
scroll to position [0, 0]
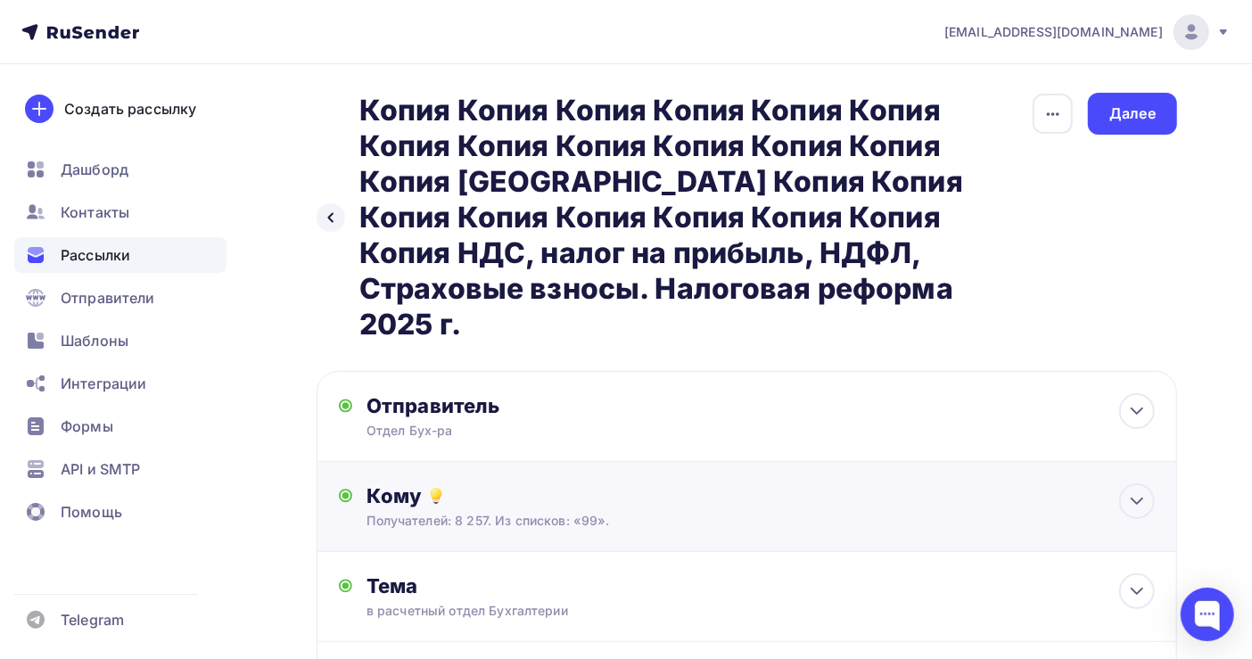
click at [415, 512] on div "Получателей: 8 257. Из списков: «99»." at bounding box center [721, 521] width 709 height 18
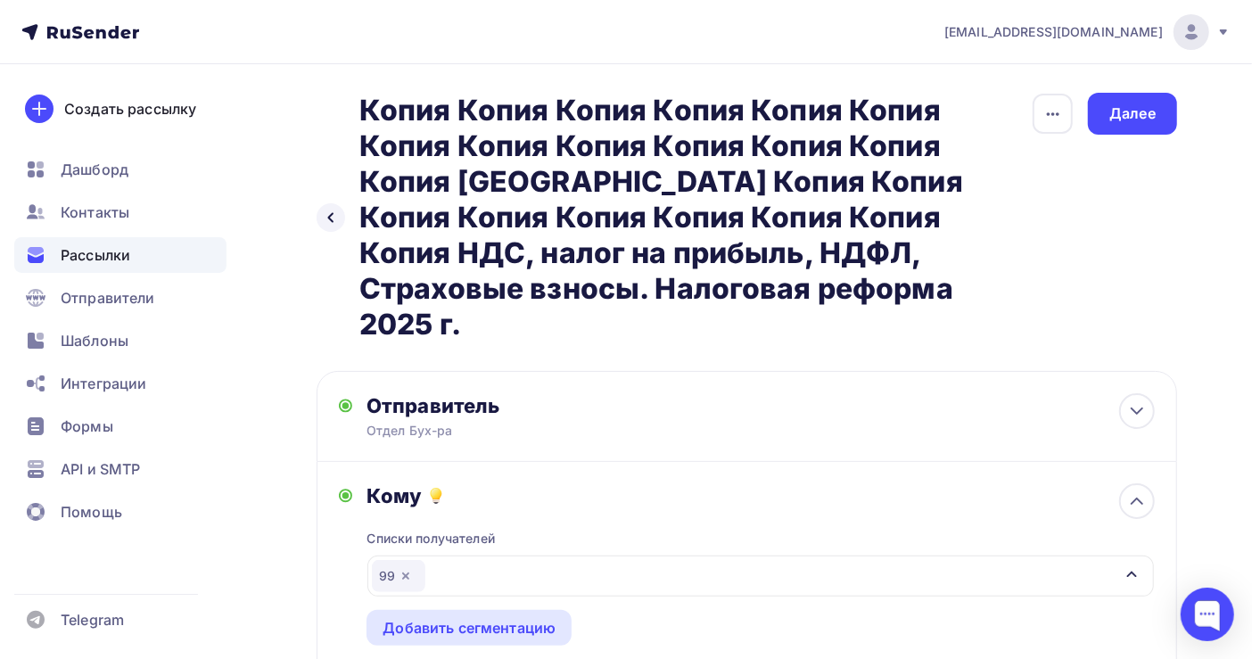
click at [539, 556] on div "99" at bounding box center [760, 576] width 787 height 41
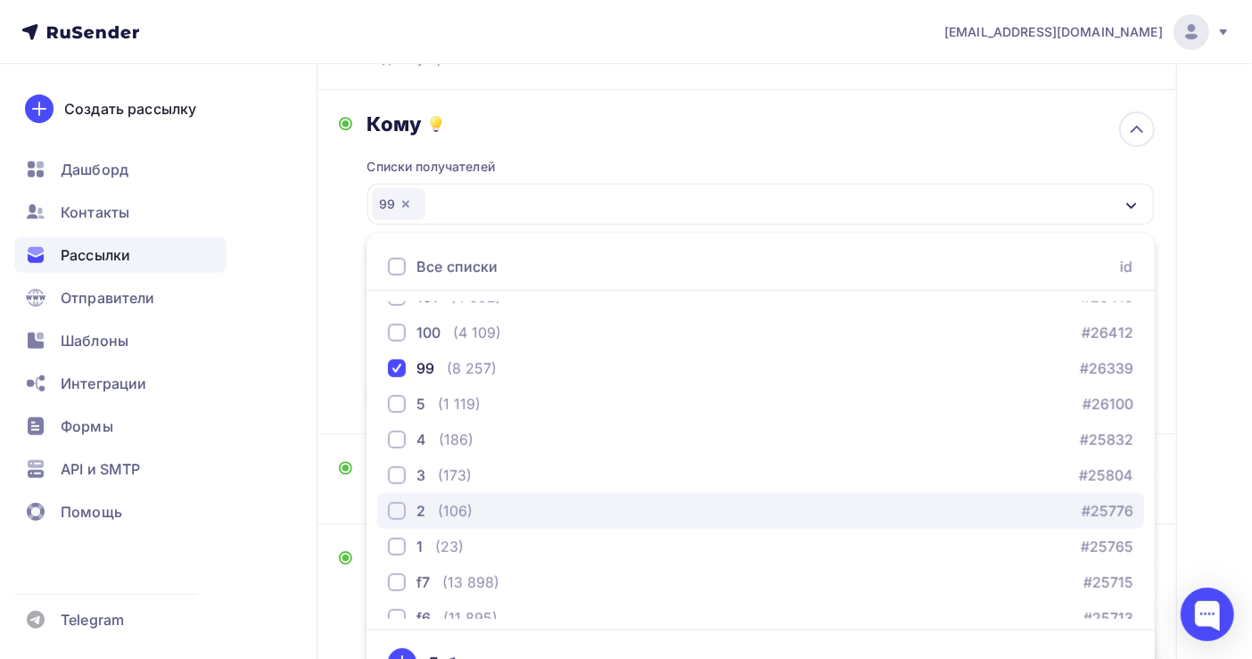
scroll to position [237, 0]
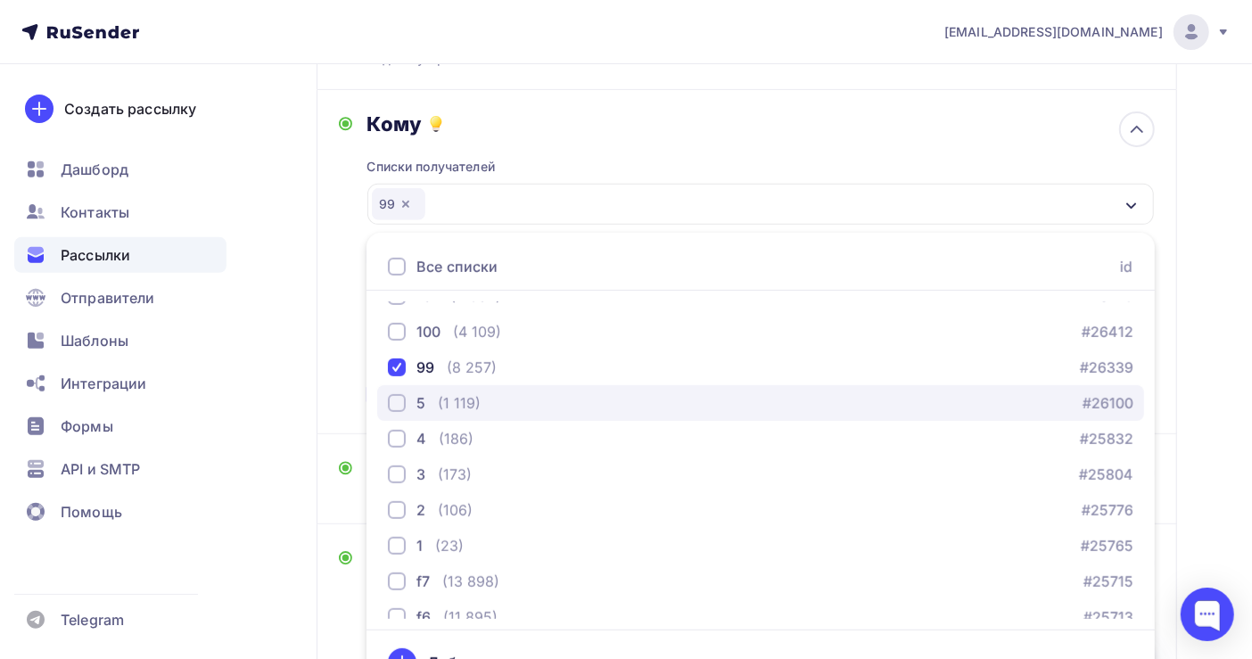
click at [466, 392] on div "(1 119)" at bounding box center [459, 402] width 43 height 21
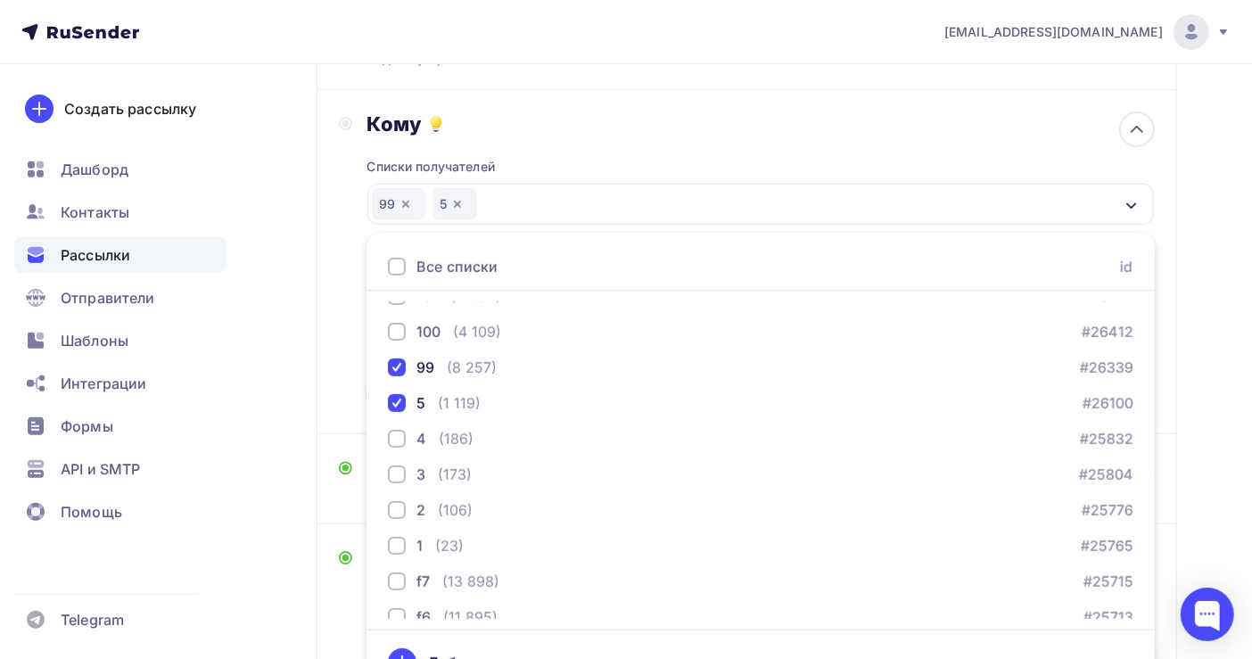
click at [1199, 450] on div "Назад Копия Копия Копия Копия Копия Копия Копия Копия Копия Копия Копия Копия К…" at bounding box center [626, 407] width 1252 height 1431
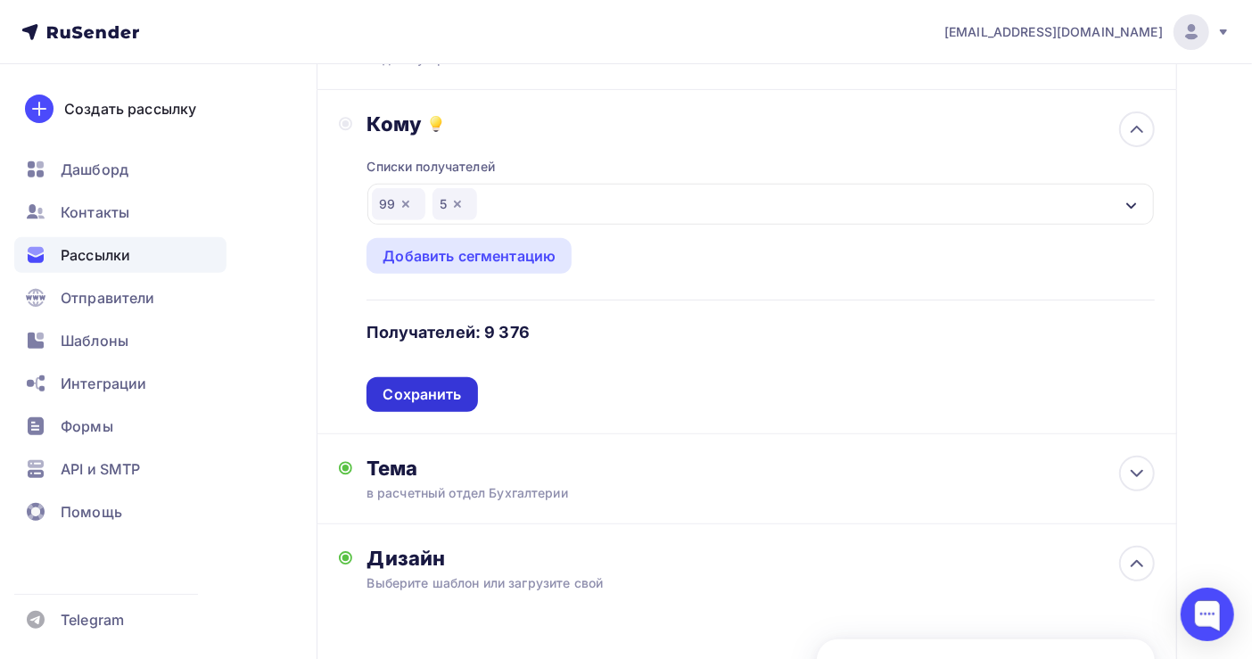
click at [421, 384] on div "Сохранить" at bounding box center [422, 394] width 78 height 21
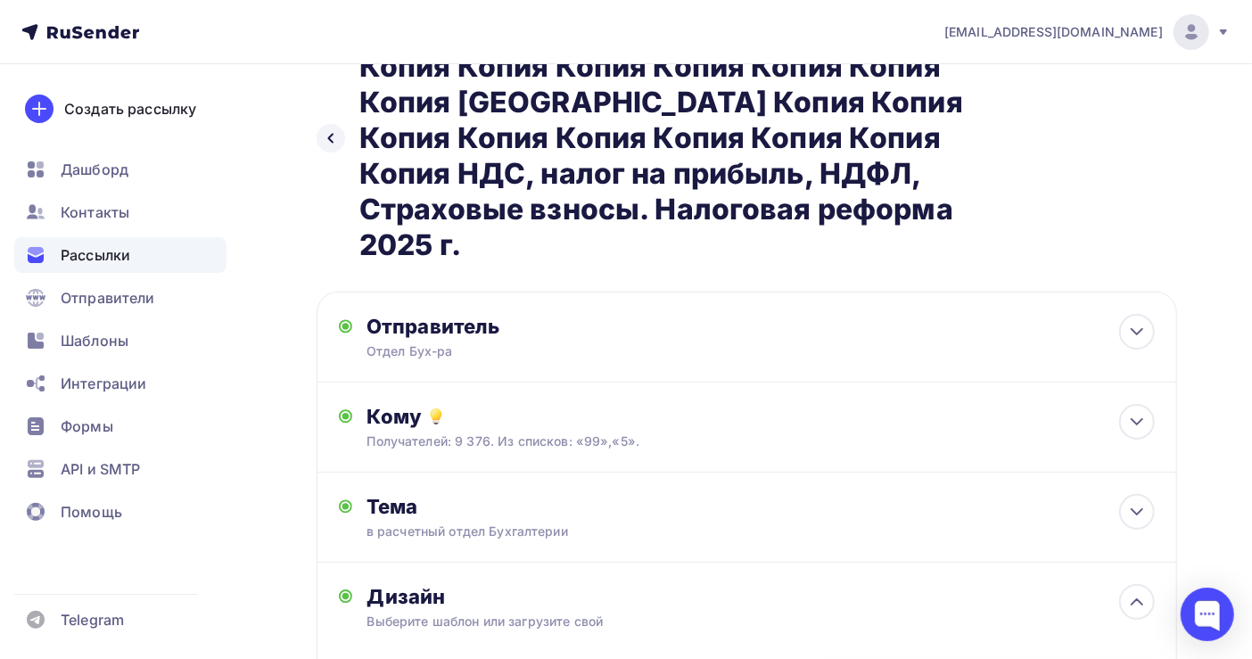
scroll to position [0, 0]
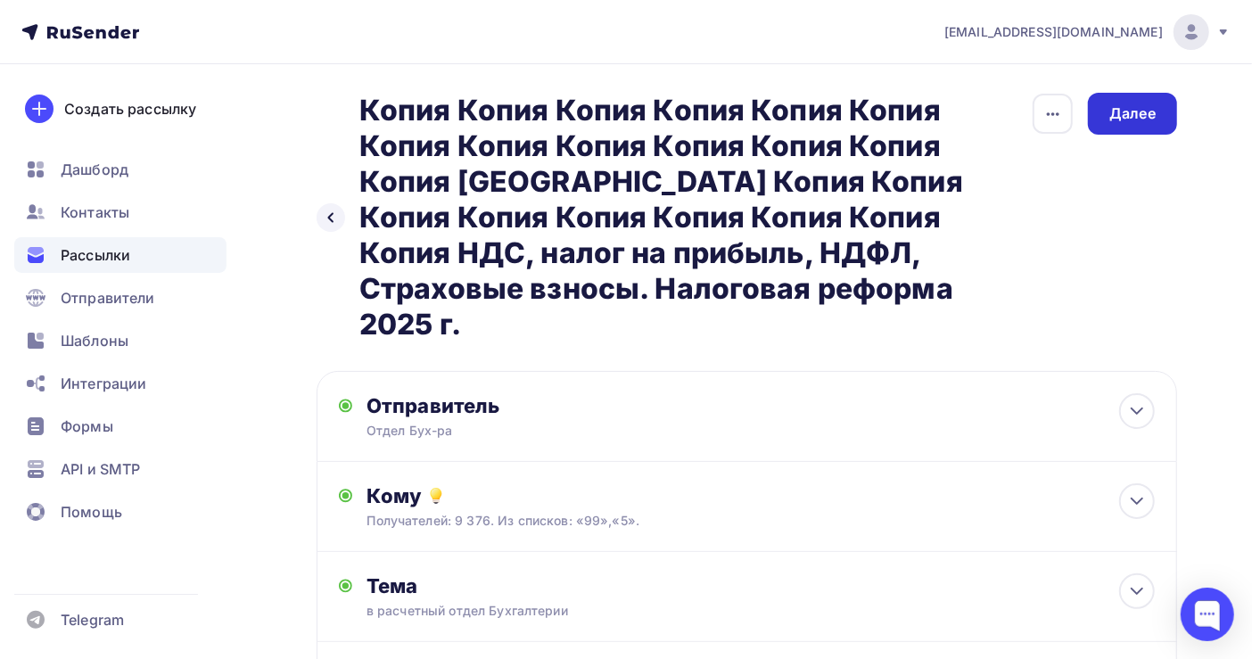
click at [1136, 110] on div "Далее" at bounding box center [1132, 113] width 46 height 21
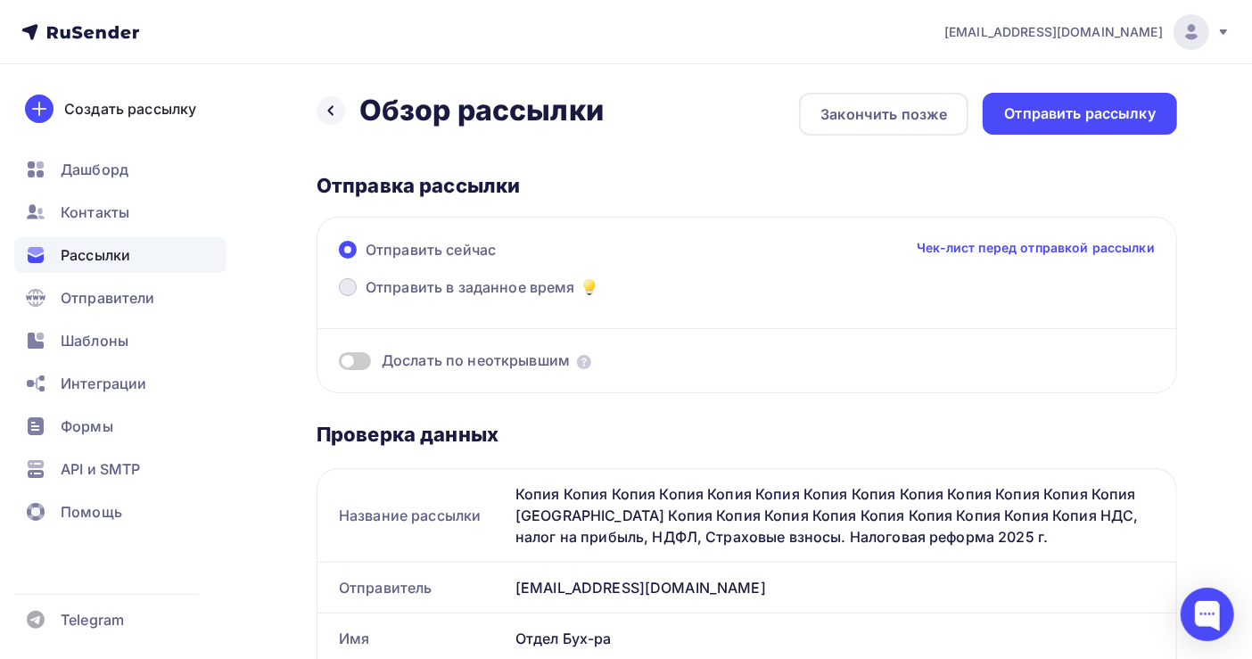
click at [475, 281] on span "Отправить в заданное время" at bounding box center [471, 286] width 210 height 21
click at [366, 298] on input "Отправить в заданное время" at bounding box center [366, 298] width 0 height 0
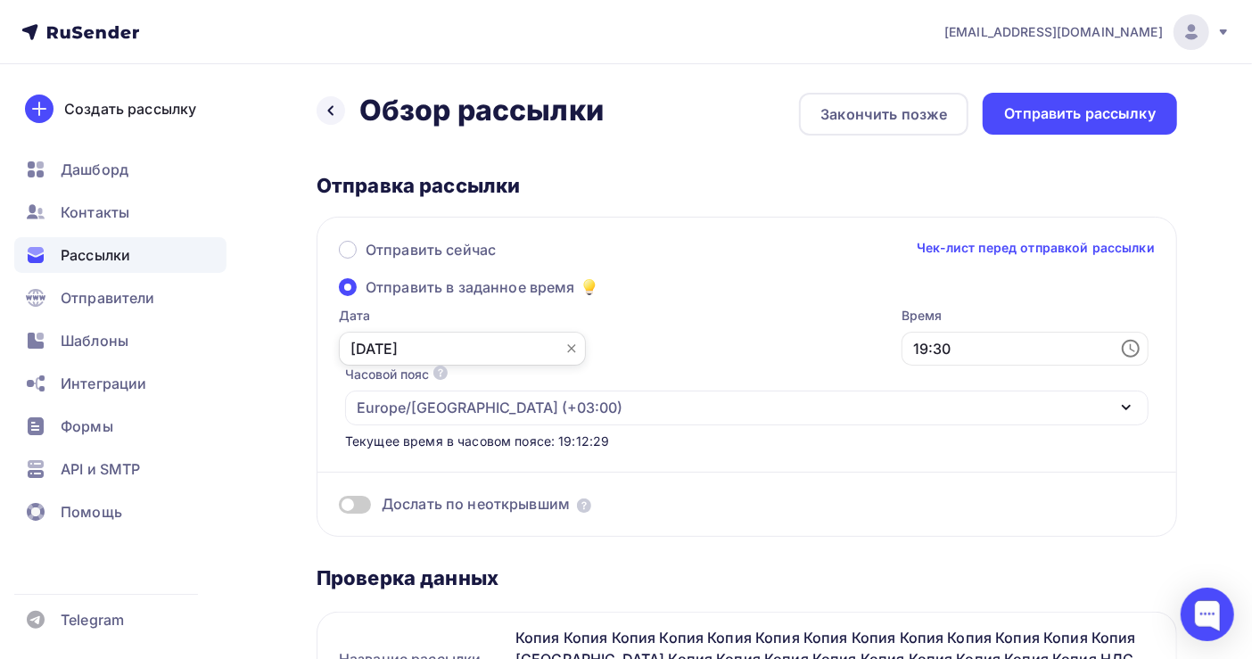
click at [389, 347] on input "[DATE]" at bounding box center [462, 349] width 247 height 34
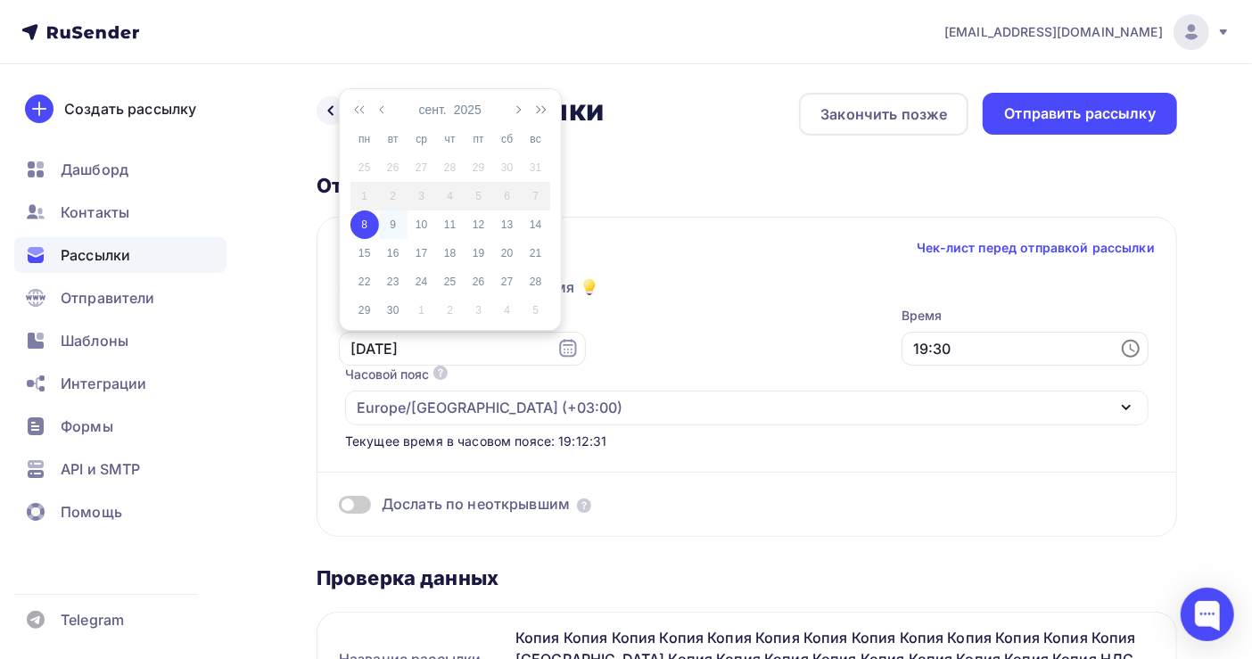
click at [389, 218] on div "9" at bounding box center [393, 225] width 29 height 16
type input "[DATE]"
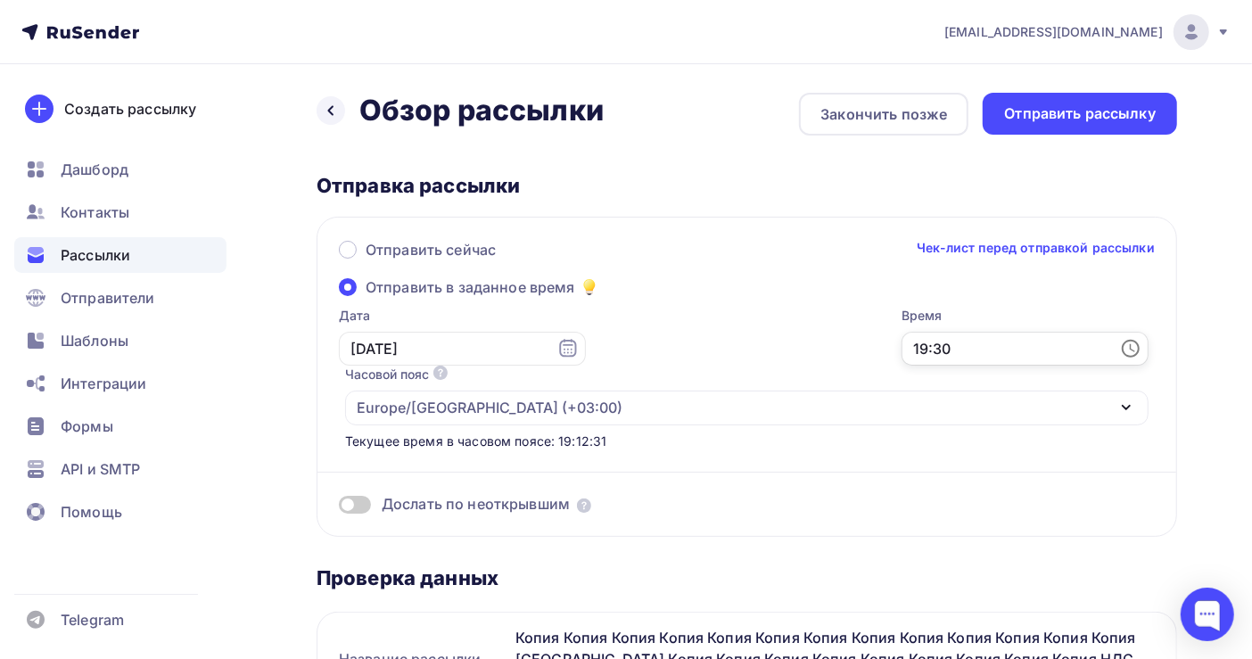
click at [902, 336] on input "19:30" at bounding box center [1025, 349] width 247 height 34
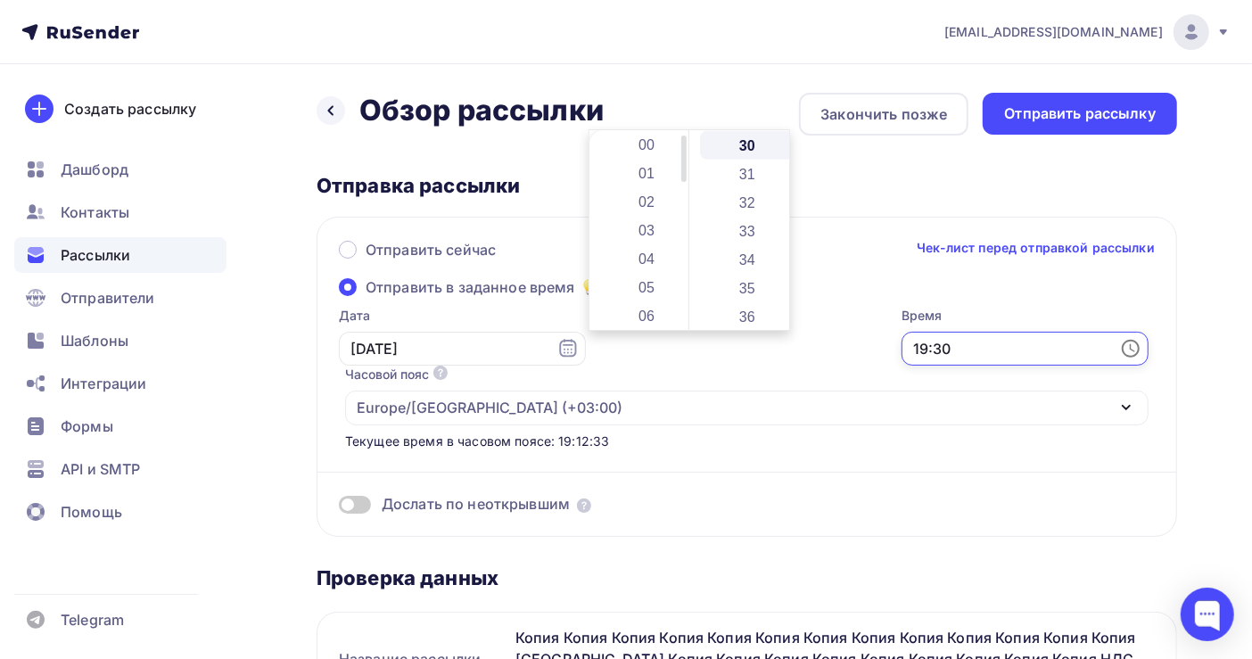
scroll to position [119, 0]
click at [660, 198] on li "06" at bounding box center [648, 197] width 96 height 29
click at [742, 282] on li "35" at bounding box center [748, 288] width 96 height 29
type input "06:35"
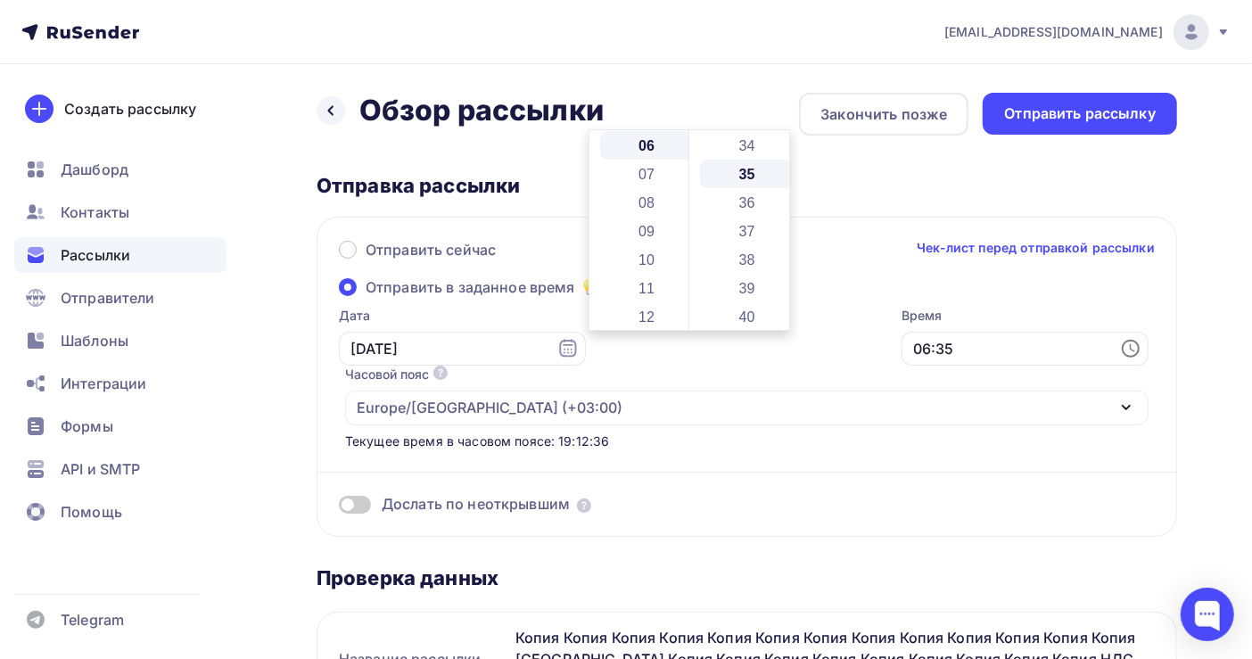
scroll to position [998, 0]
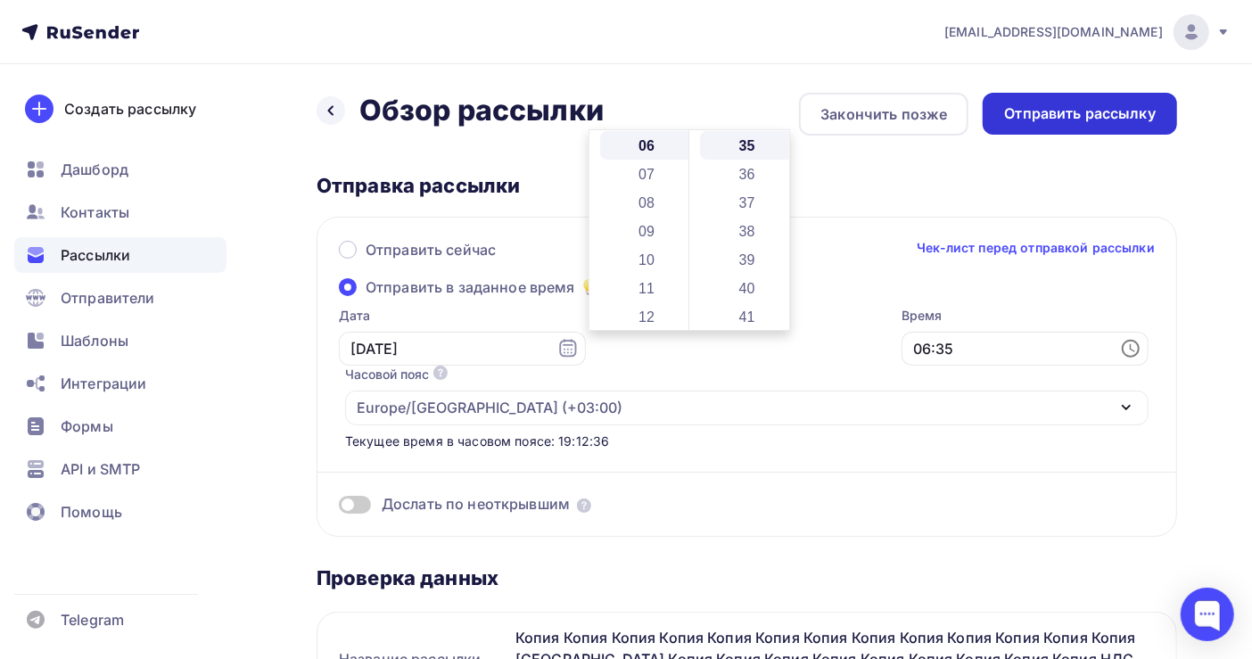
click at [1090, 111] on div "Отправить рассылку" at bounding box center [1080, 113] width 152 height 21
